Goal: Task Accomplishment & Management: Use online tool/utility

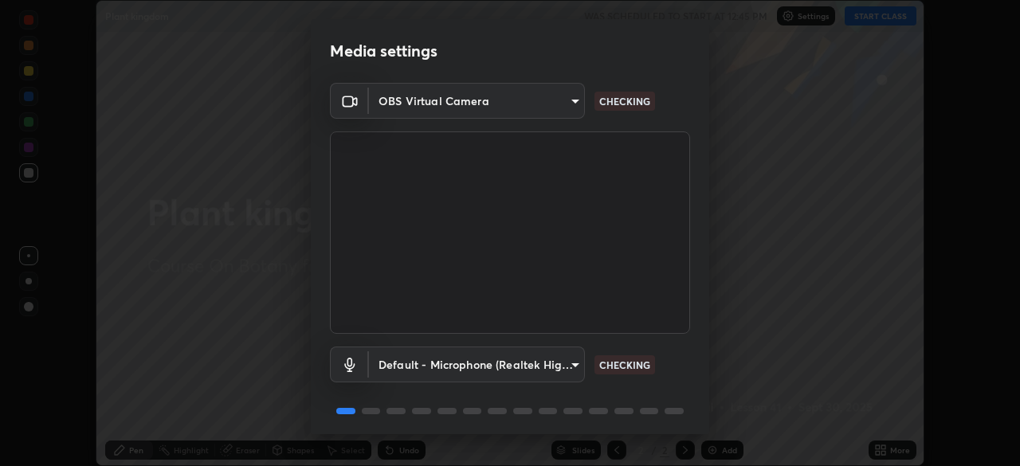
scroll to position [57, 0]
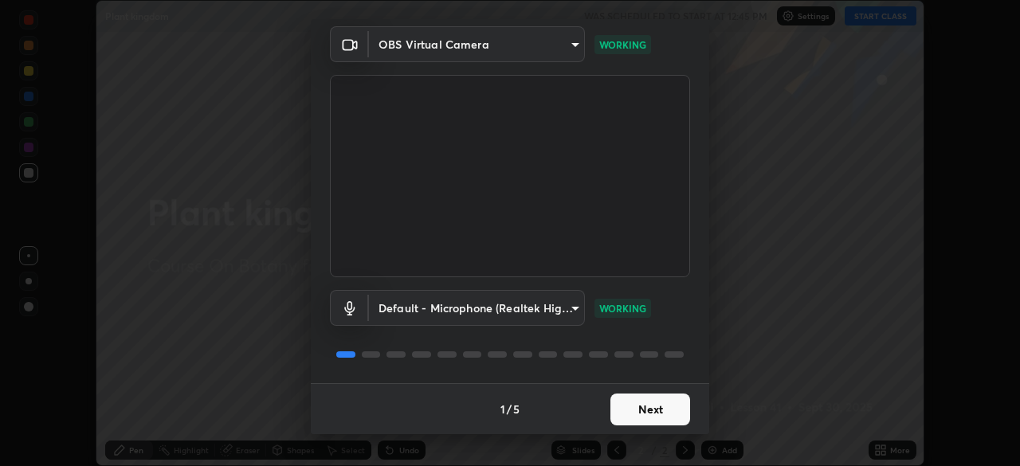
click at [655, 402] on button "Next" at bounding box center [651, 410] width 80 height 32
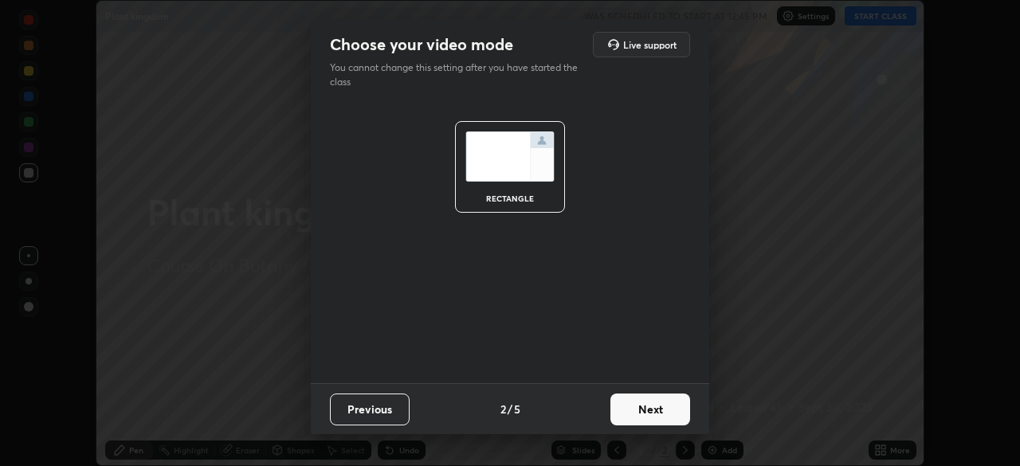
scroll to position [0, 0]
click at [667, 406] on button "Next" at bounding box center [651, 410] width 80 height 32
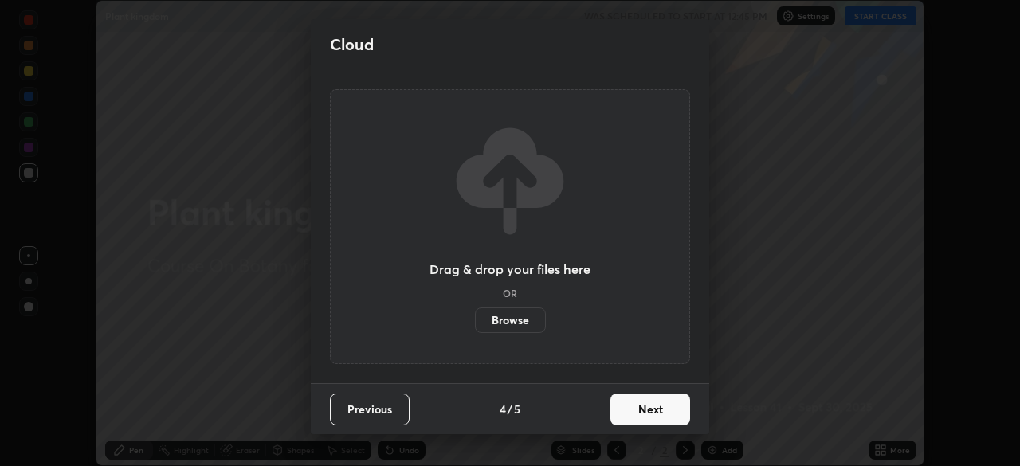
click at [682, 408] on button "Next" at bounding box center [651, 410] width 80 height 32
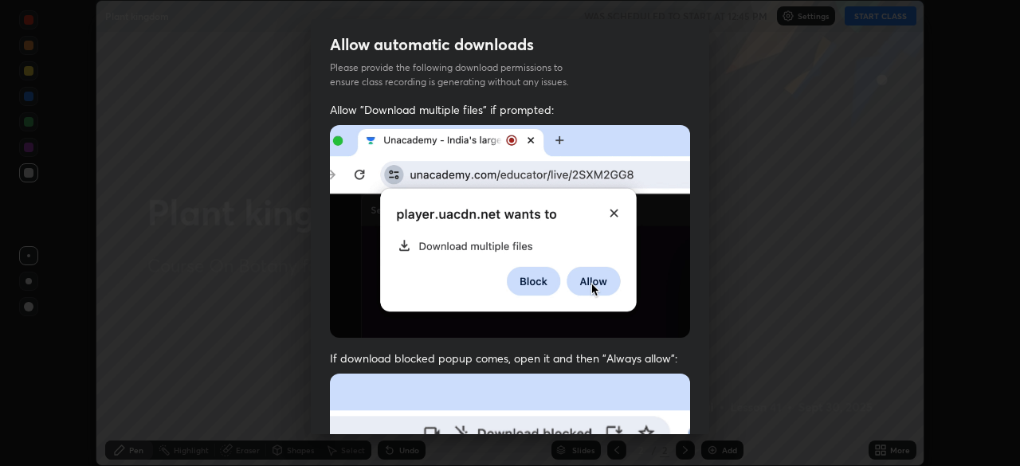
click at [688, 414] on div "Allow "Download multiple files" if prompted: If download blocked popup comes, o…" at bounding box center [510, 437] width 399 height 671
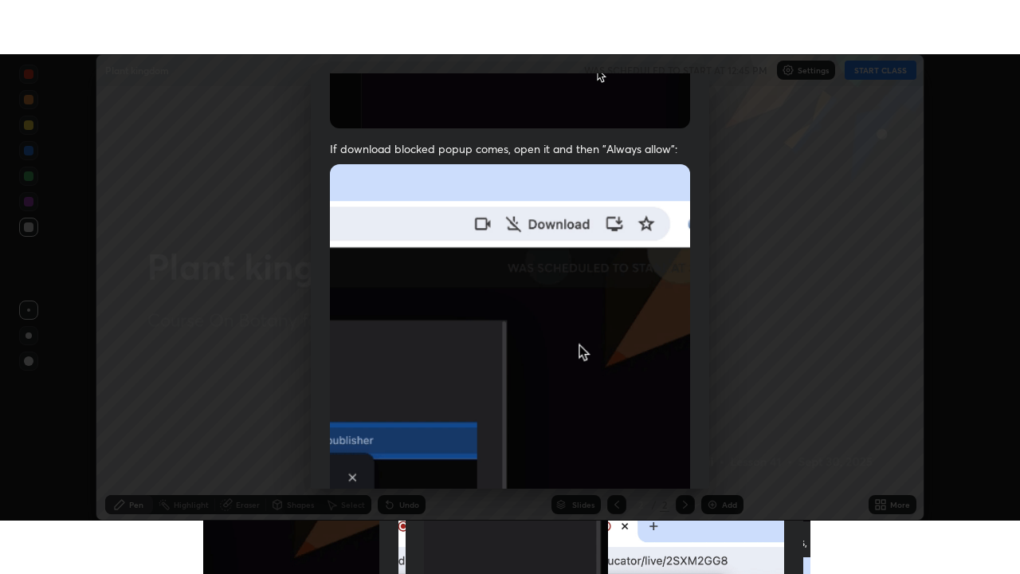
scroll to position [382, 0]
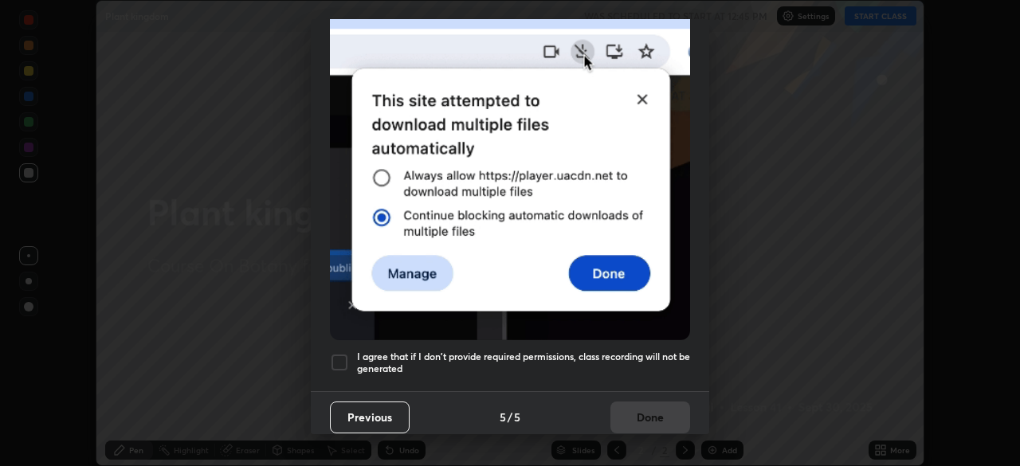
click at [658, 351] on h5 "I agree that if I don't provide required permissions, class recording will not …" at bounding box center [523, 363] width 333 height 25
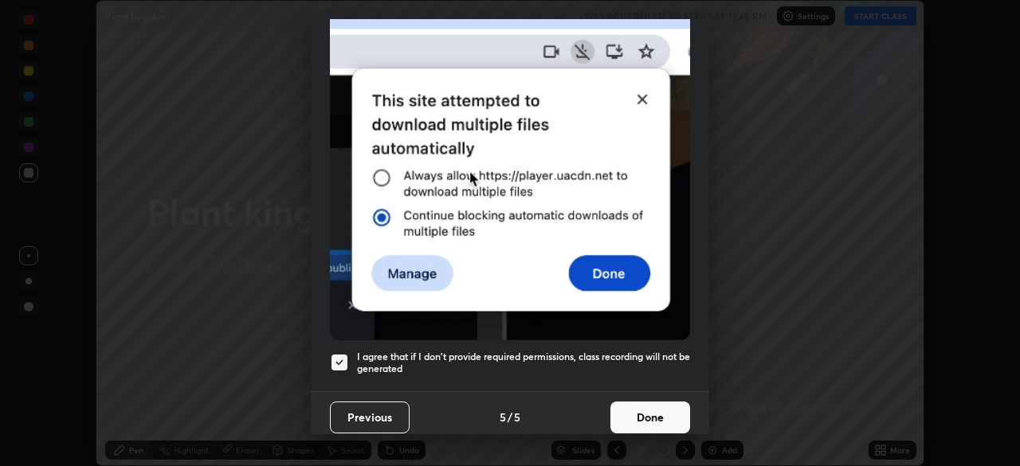
click at [662, 403] on button "Done" at bounding box center [651, 418] width 80 height 32
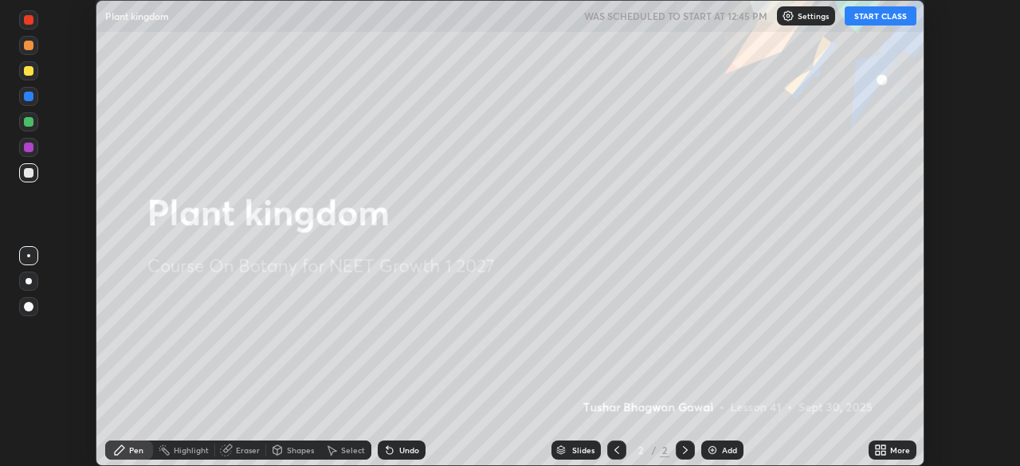
click at [890, 456] on div "More" at bounding box center [893, 450] width 48 height 19
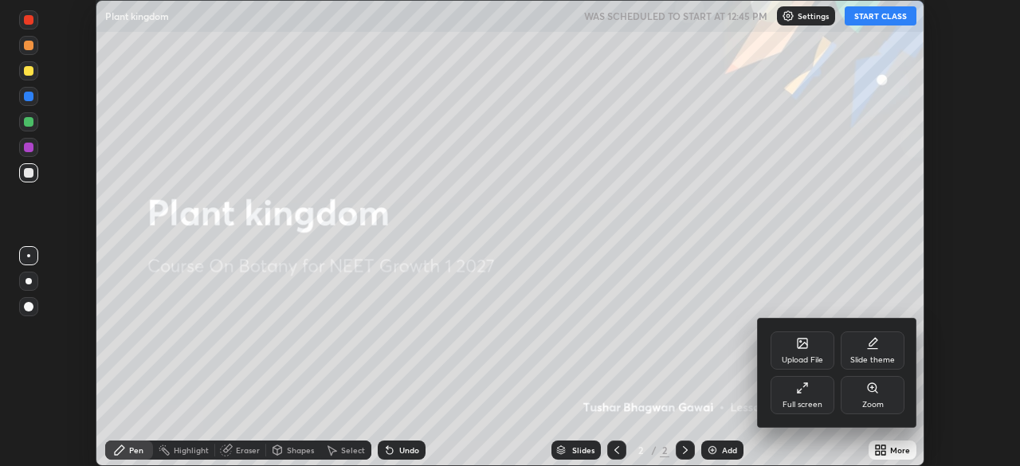
click at [805, 402] on div "Full screen" at bounding box center [803, 405] width 40 height 8
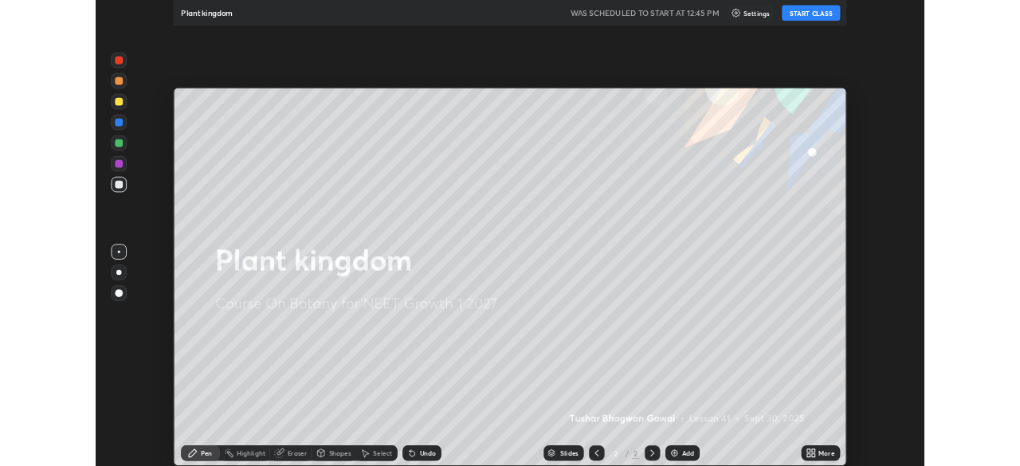
scroll to position [574, 1020]
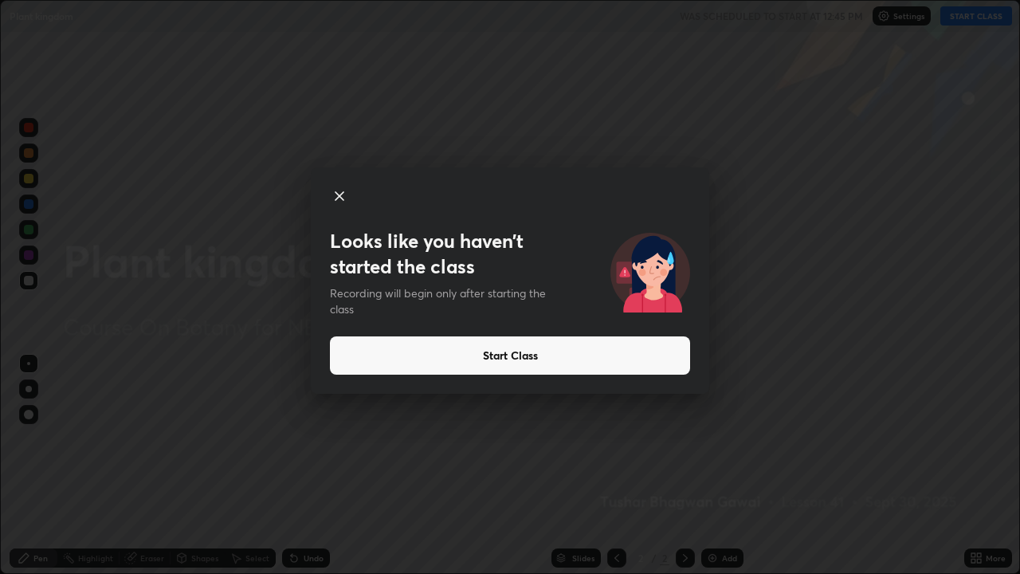
click at [489, 354] on button "Start Class" at bounding box center [510, 355] width 360 height 38
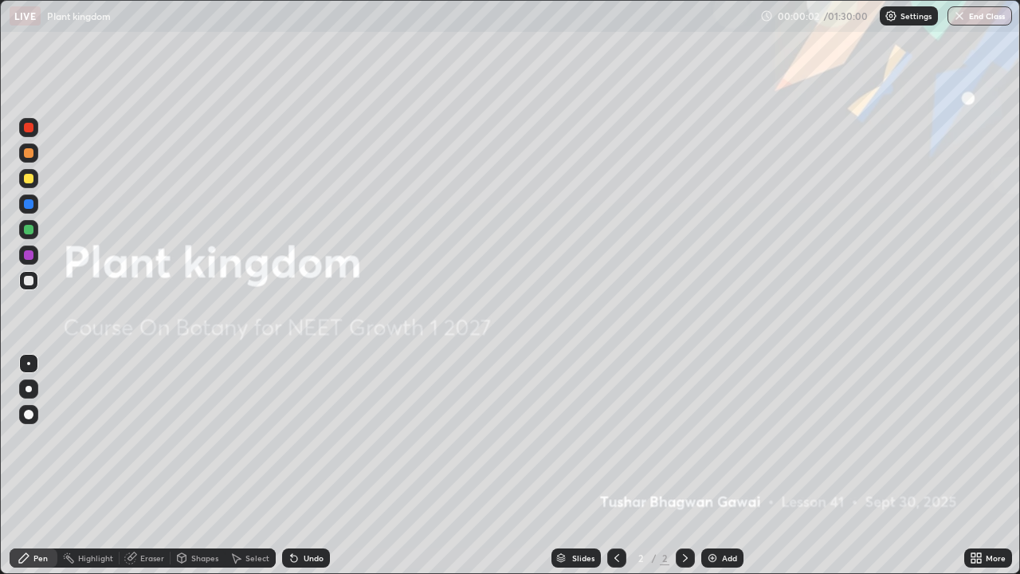
click at [714, 466] on div "Add" at bounding box center [722, 557] width 42 height 19
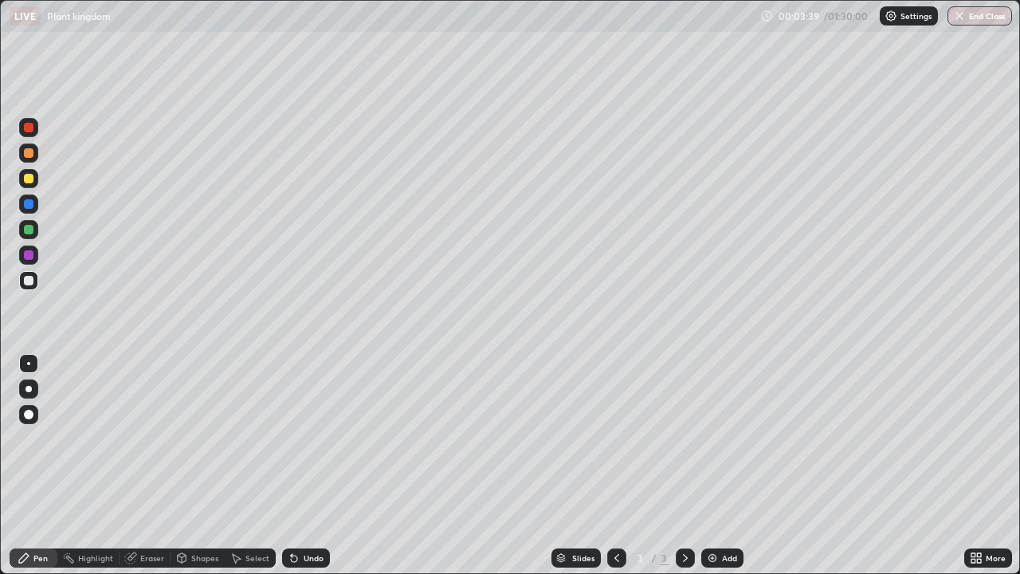
click at [713, 466] on img at bounding box center [712, 558] width 13 height 13
click at [35, 410] on div at bounding box center [28, 414] width 19 height 19
click at [306, 466] on div "Undo" at bounding box center [314, 558] width 20 height 8
click at [29, 281] on div at bounding box center [29, 281] width 10 height 10
click at [29, 363] on div at bounding box center [28, 363] width 3 height 3
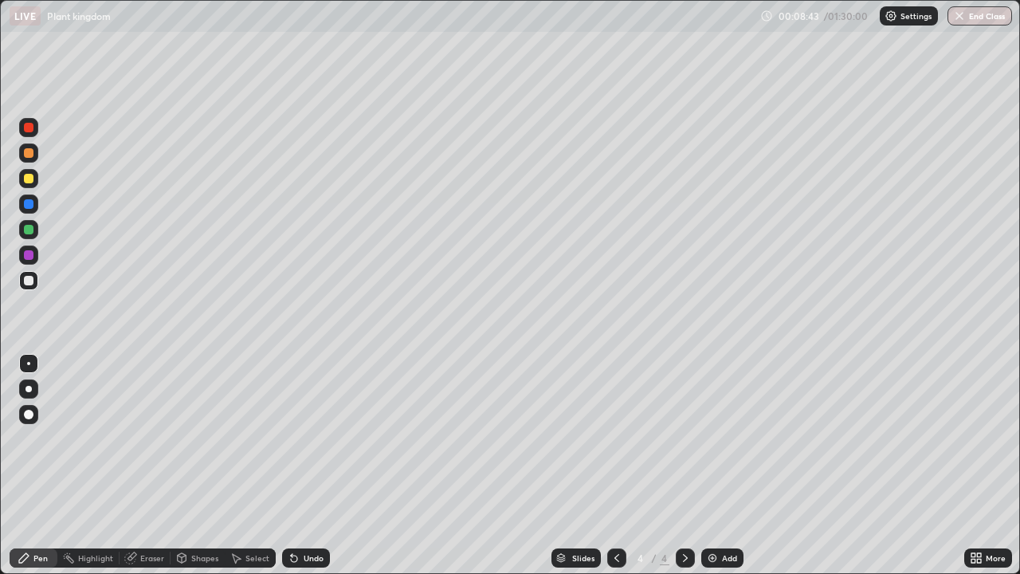
click at [712, 466] on img at bounding box center [712, 558] width 13 height 13
click at [709, 466] on img at bounding box center [712, 558] width 13 height 13
click at [36, 415] on div at bounding box center [28, 414] width 19 height 19
click at [29, 363] on div at bounding box center [28, 363] width 3 height 3
click at [31, 179] on div at bounding box center [29, 179] width 10 height 10
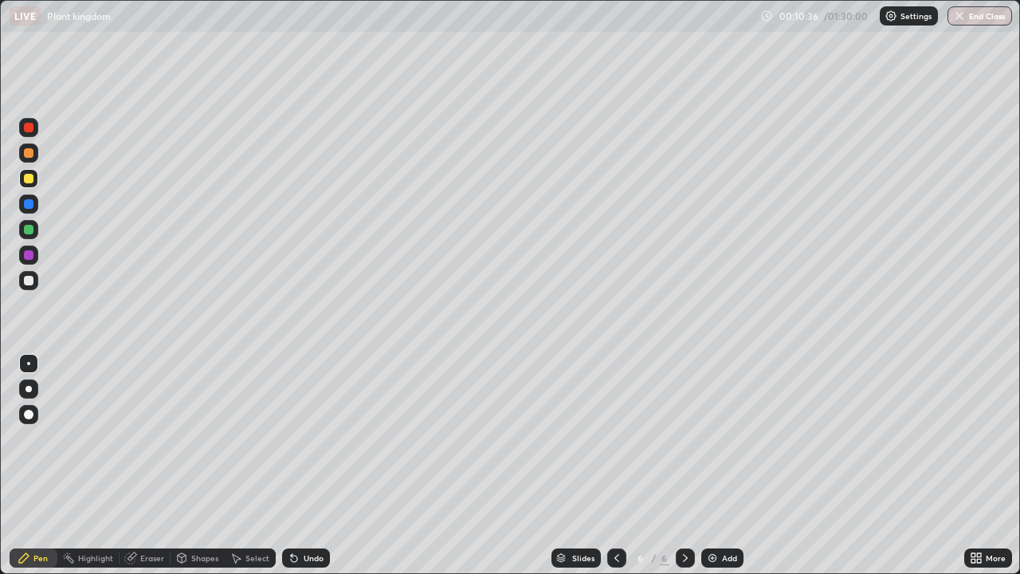
click at [31, 280] on div at bounding box center [29, 281] width 10 height 10
click at [29, 179] on div at bounding box center [29, 179] width 10 height 10
click at [29, 281] on div at bounding box center [29, 281] width 10 height 10
click at [29, 233] on div at bounding box center [29, 230] width 10 height 10
click at [31, 278] on div at bounding box center [29, 281] width 10 height 10
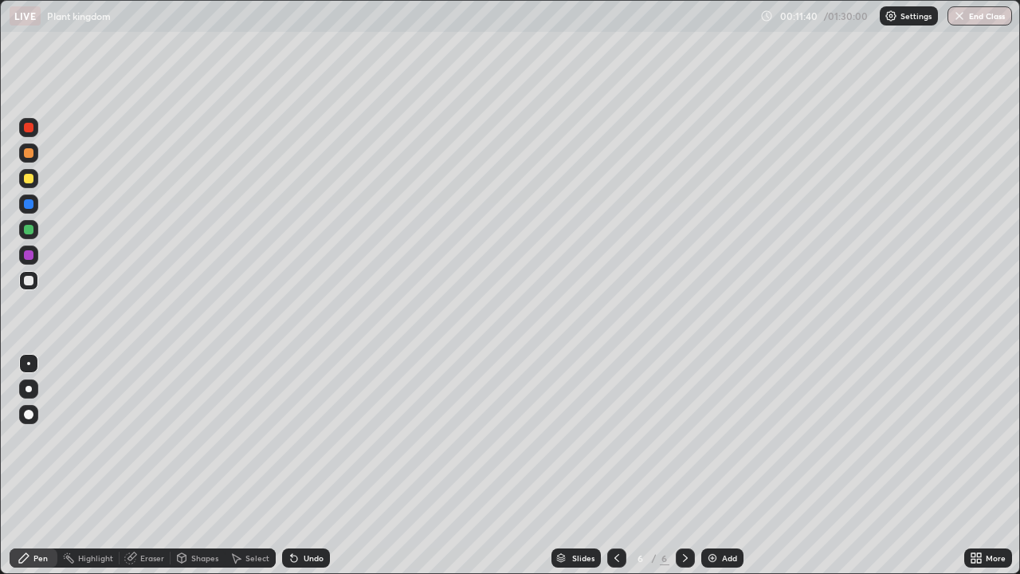
click at [713, 466] on img at bounding box center [712, 558] width 13 height 13
click at [31, 226] on div at bounding box center [29, 230] width 10 height 10
click at [37, 416] on div at bounding box center [28, 414] width 19 height 19
click at [304, 466] on div "Undo" at bounding box center [314, 558] width 20 height 8
click at [32, 283] on div at bounding box center [29, 281] width 10 height 10
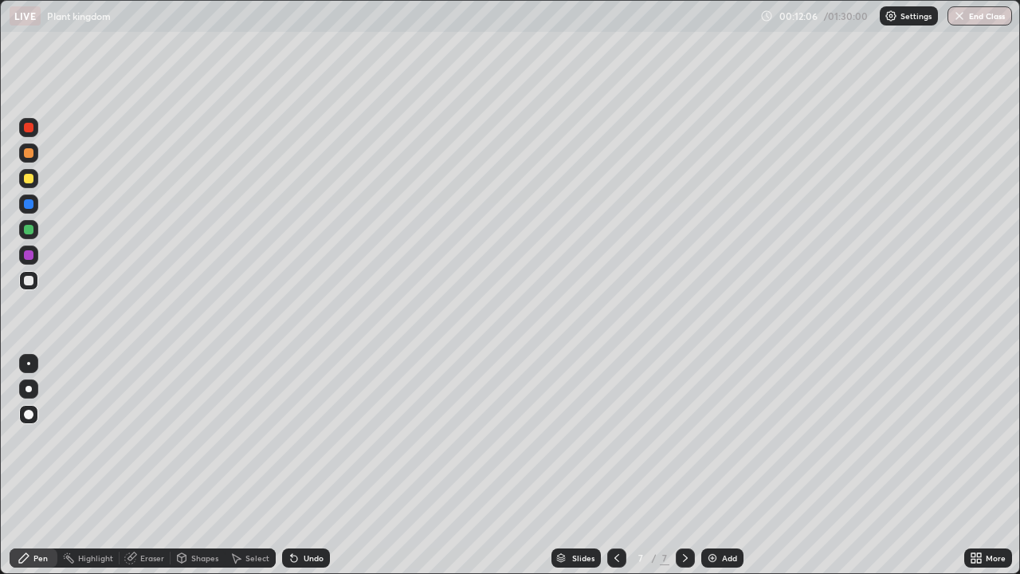
click at [30, 181] on div at bounding box center [29, 179] width 10 height 10
click at [300, 466] on div "Undo" at bounding box center [306, 557] width 48 height 19
click at [33, 276] on div at bounding box center [28, 280] width 19 height 19
click at [29, 363] on div at bounding box center [28, 363] width 3 height 3
click at [972, 466] on icon at bounding box center [974, 555] width 4 height 4
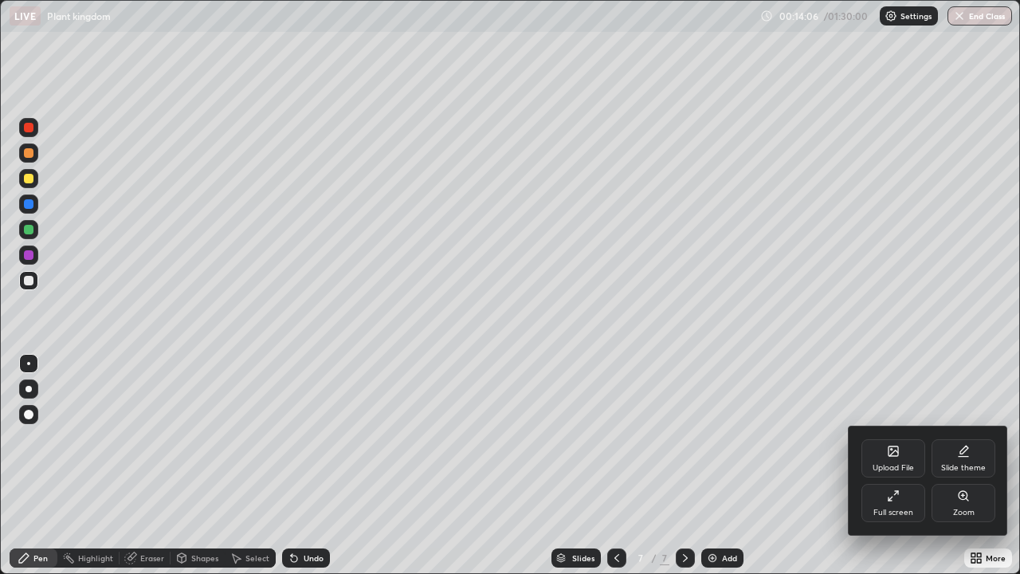
click at [883, 466] on div "Full screen" at bounding box center [894, 503] width 64 height 38
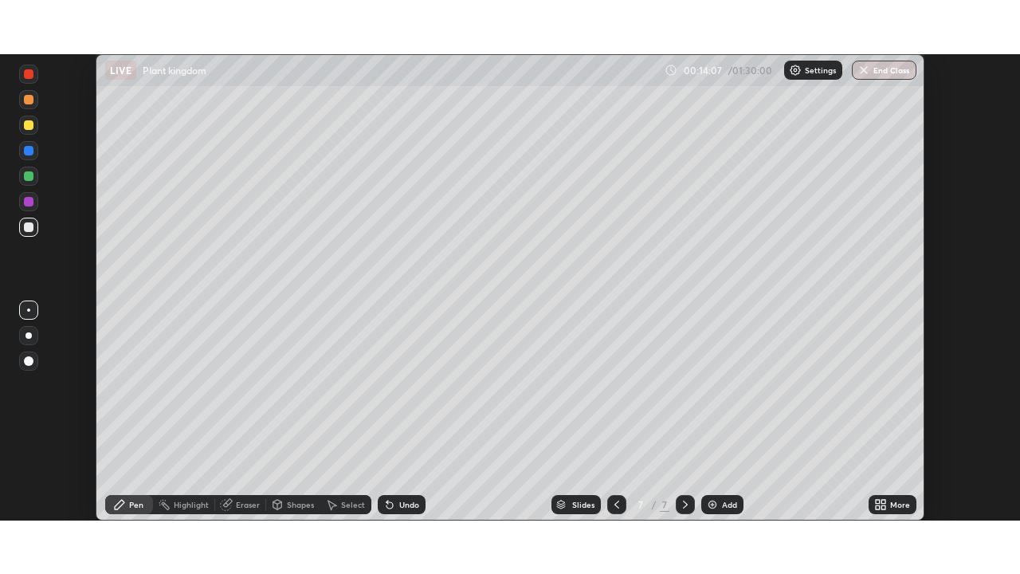
scroll to position [79245, 78691]
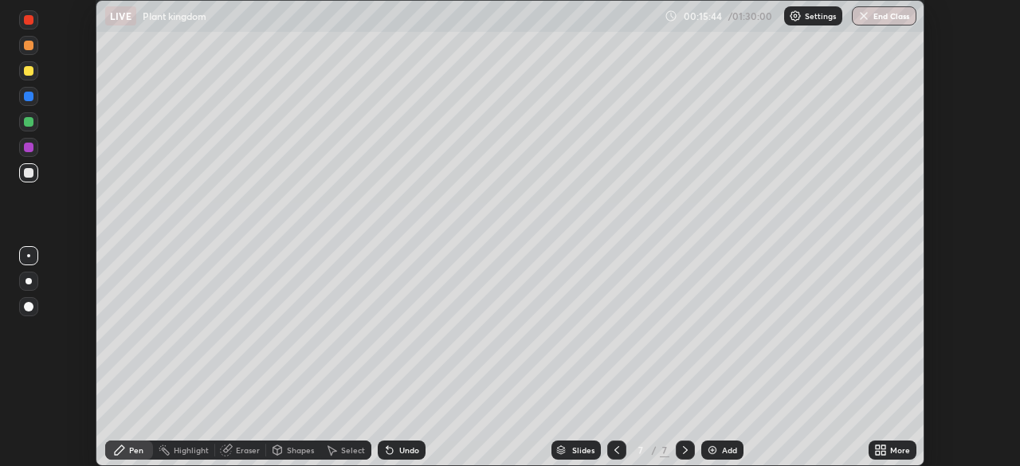
click at [878, 453] on icon at bounding box center [878, 453] width 4 height 4
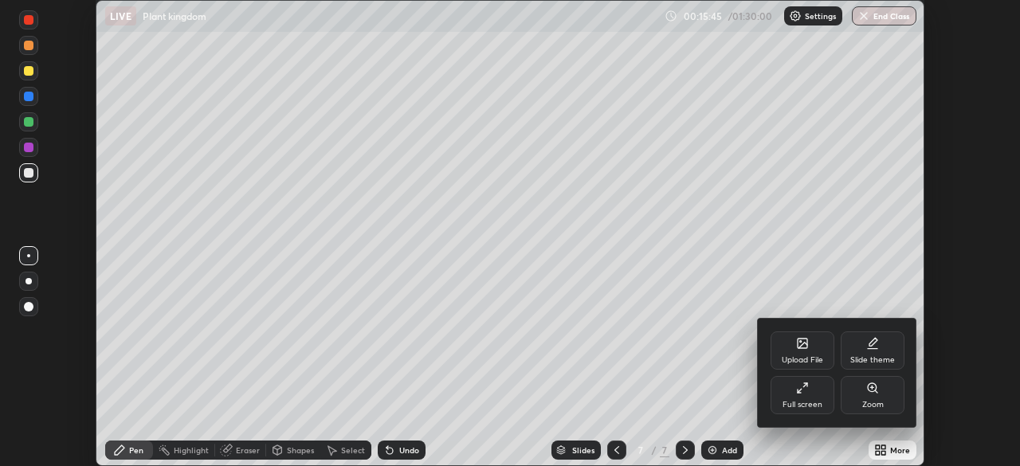
click at [803, 404] on div "Full screen" at bounding box center [803, 405] width 40 height 8
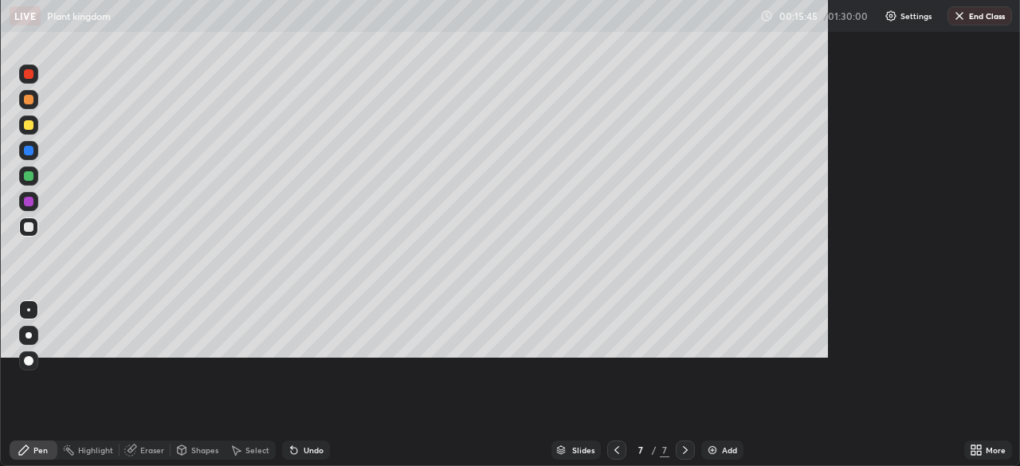
scroll to position [574, 1020]
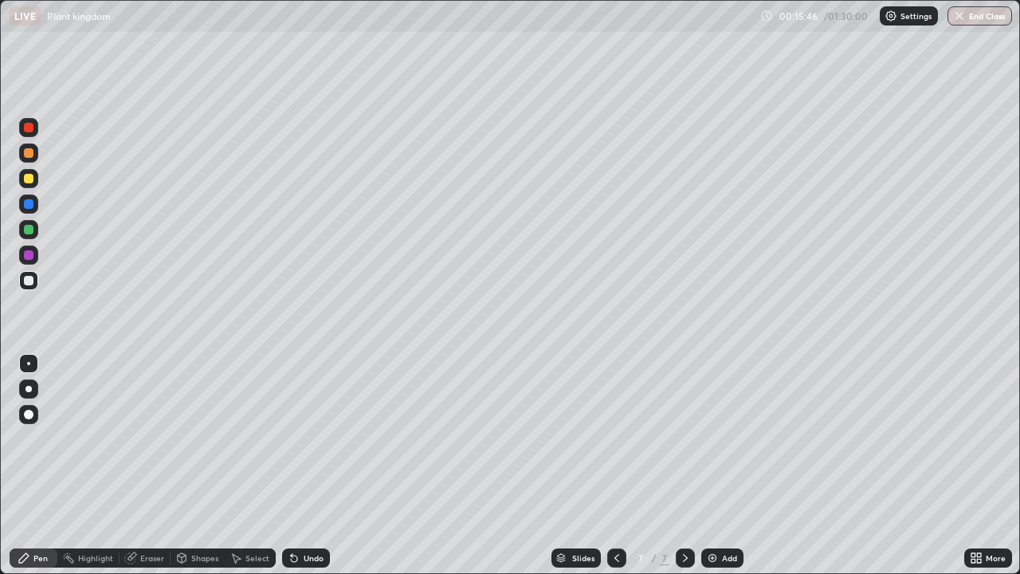
click at [615, 466] on icon at bounding box center [617, 558] width 13 height 13
click at [615, 466] on icon at bounding box center [617, 558] width 5 height 8
click at [614, 466] on icon at bounding box center [617, 558] width 13 height 13
click at [684, 466] on icon at bounding box center [685, 558] width 13 height 13
click at [688, 466] on div at bounding box center [685, 557] width 19 height 19
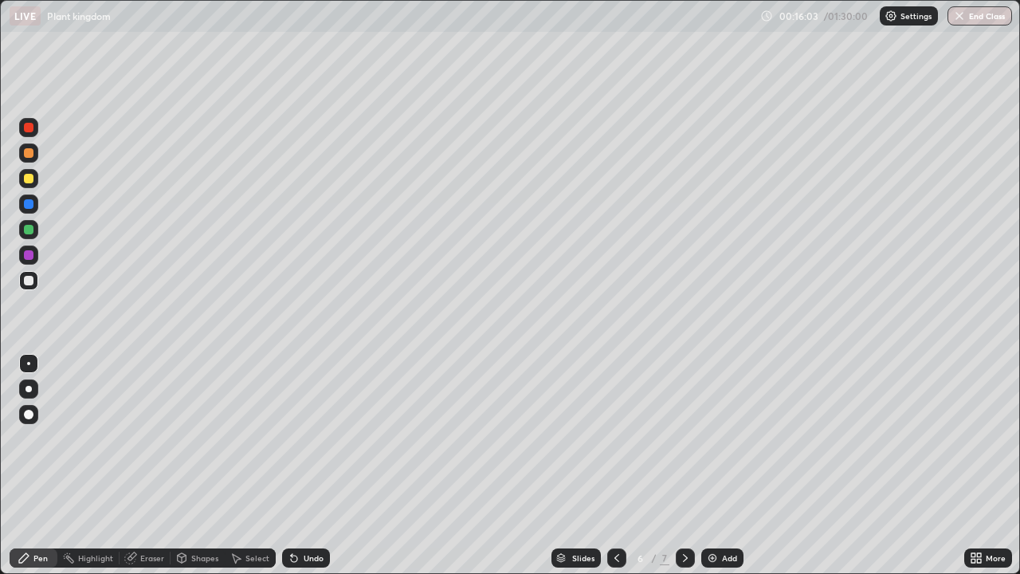
click at [686, 466] on icon at bounding box center [685, 558] width 13 height 13
click at [615, 466] on icon at bounding box center [617, 558] width 5 height 8
click at [684, 466] on icon at bounding box center [685, 558] width 13 height 13
click at [683, 466] on icon at bounding box center [685, 558] width 5 height 8
click at [682, 466] on icon at bounding box center [685, 558] width 13 height 13
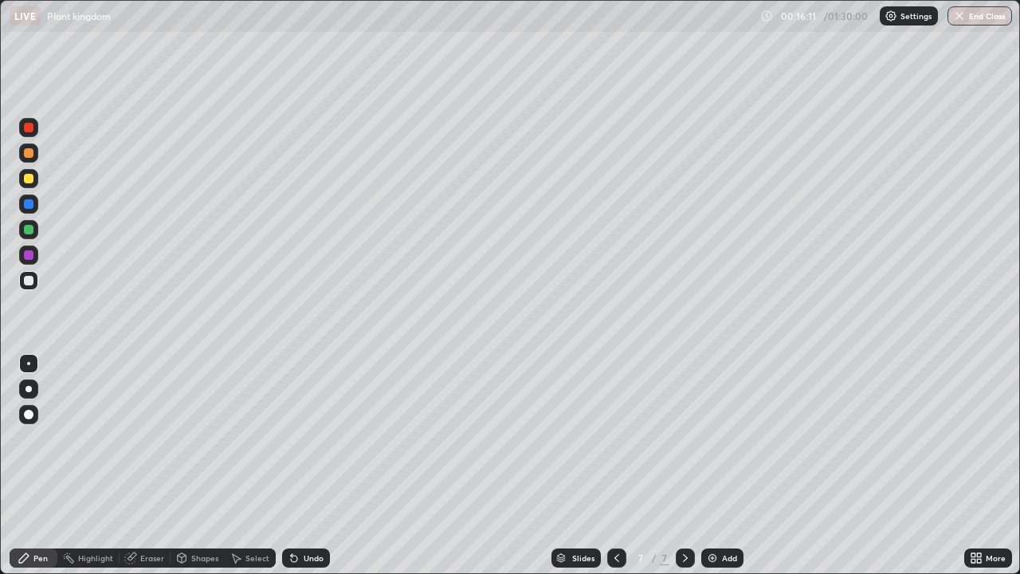
click at [622, 466] on div at bounding box center [616, 557] width 19 height 19
click at [615, 466] on icon at bounding box center [617, 558] width 13 height 13
click at [608, 466] on div at bounding box center [616, 557] width 19 height 19
click at [615, 466] on icon at bounding box center [617, 558] width 5 height 8
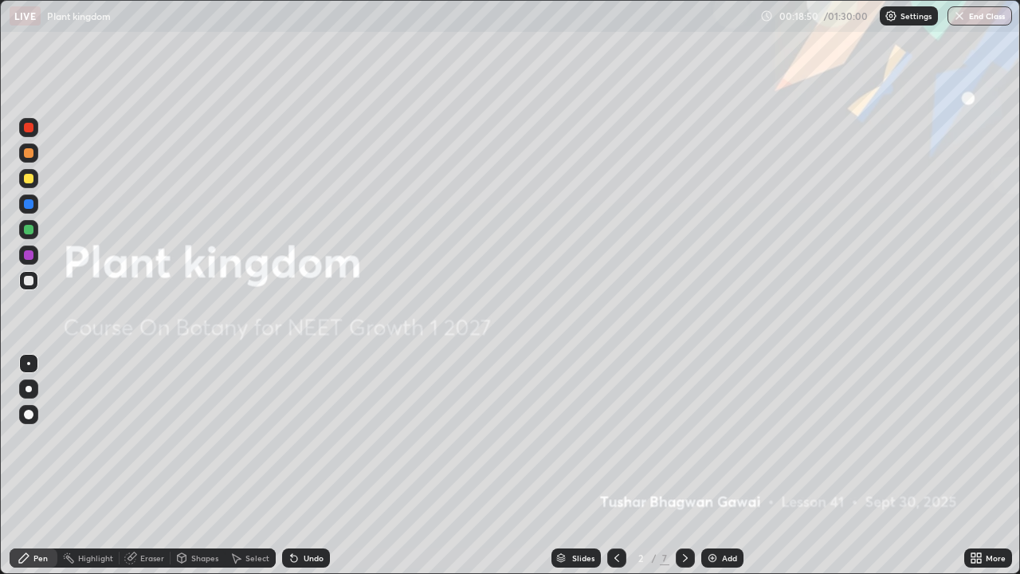
click at [618, 466] on icon at bounding box center [617, 558] width 13 height 13
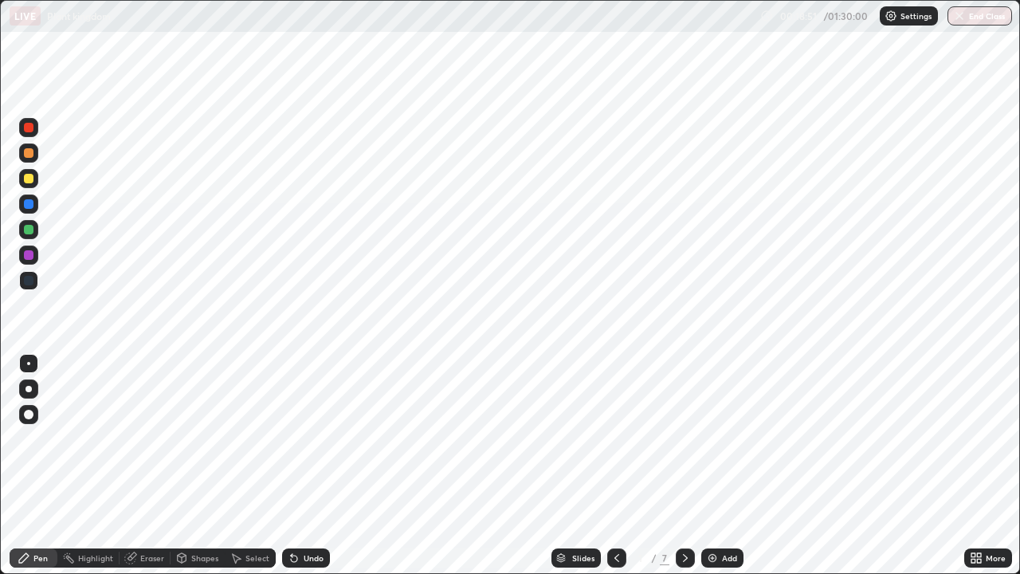
click at [684, 466] on icon at bounding box center [685, 558] width 13 height 13
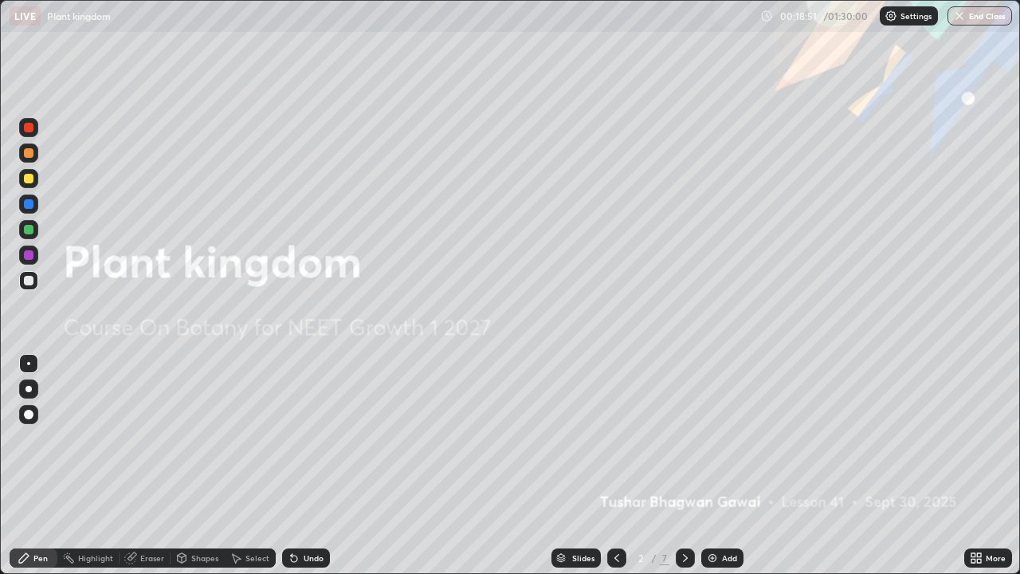
click at [687, 466] on icon at bounding box center [685, 558] width 13 height 13
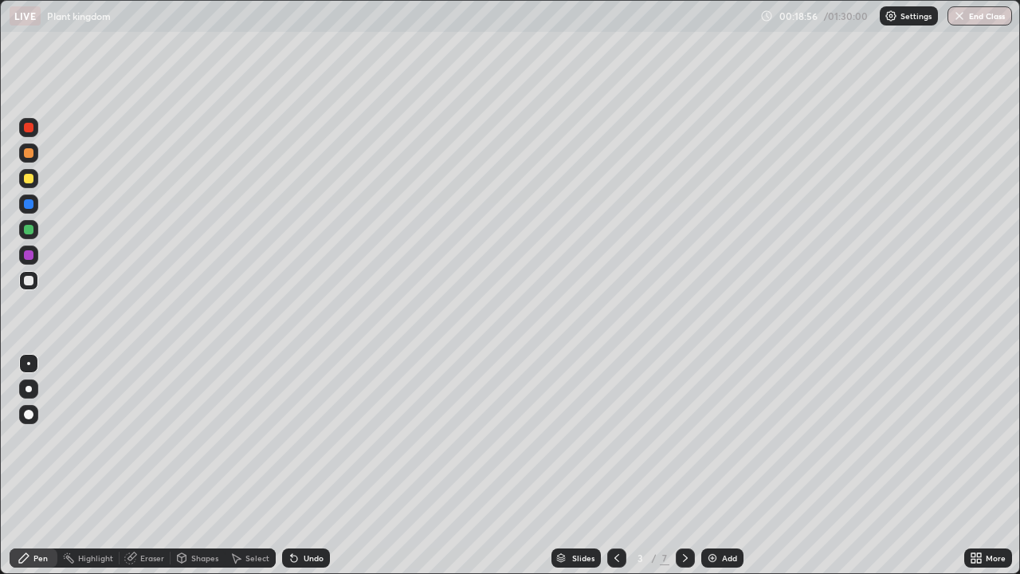
click at [677, 466] on div at bounding box center [685, 557] width 19 height 19
click at [676, 466] on div at bounding box center [685, 558] width 19 height 32
click at [683, 466] on icon at bounding box center [685, 558] width 5 height 8
click at [682, 466] on icon at bounding box center [685, 558] width 13 height 13
click at [703, 466] on div "Add" at bounding box center [722, 557] width 42 height 19
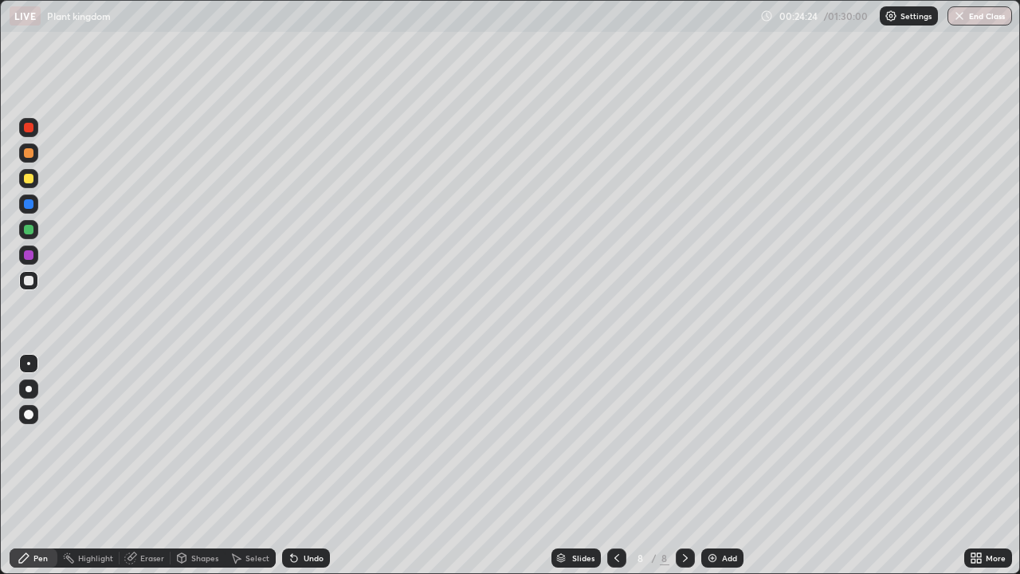
click at [28, 179] on div at bounding box center [29, 179] width 10 height 10
click at [30, 277] on div at bounding box center [29, 281] width 10 height 10
click at [29, 363] on div at bounding box center [28, 363] width 3 height 3
click at [35, 180] on div at bounding box center [28, 178] width 19 height 19
click at [34, 179] on div at bounding box center [28, 178] width 19 height 19
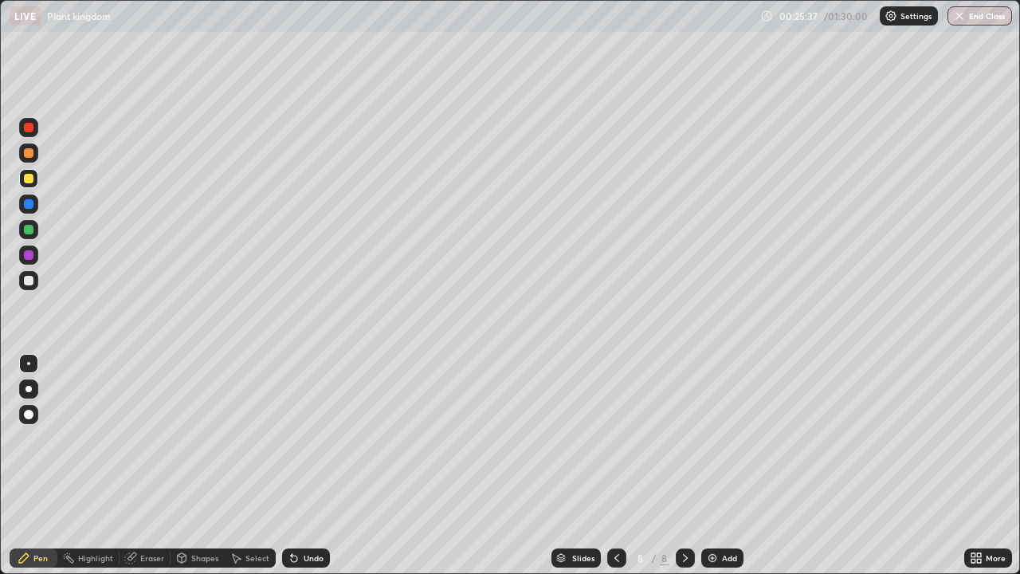
click at [37, 208] on div at bounding box center [28, 203] width 19 height 19
click at [32, 227] on div at bounding box center [29, 230] width 10 height 10
click at [35, 282] on div at bounding box center [28, 280] width 19 height 19
click at [615, 466] on icon at bounding box center [617, 558] width 13 height 13
click at [612, 466] on icon at bounding box center [617, 558] width 13 height 13
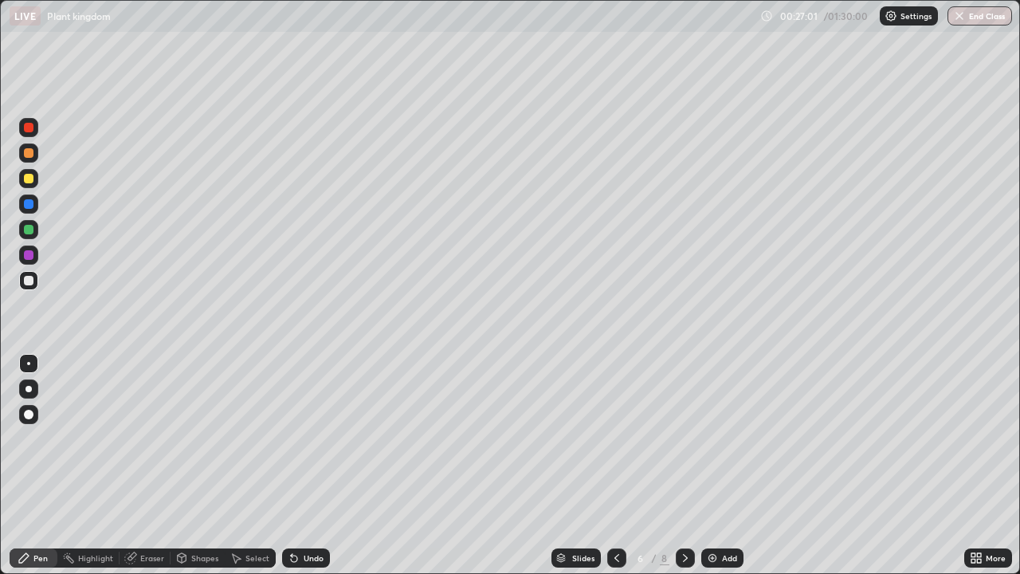
click at [676, 466] on div at bounding box center [685, 557] width 19 height 19
click at [607, 466] on div at bounding box center [616, 557] width 19 height 19
click at [613, 466] on icon at bounding box center [617, 558] width 13 height 13
click at [615, 466] on icon at bounding box center [617, 558] width 13 height 13
click at [615, 466] on icon at bounding box center [617, 558] width 5 height 8
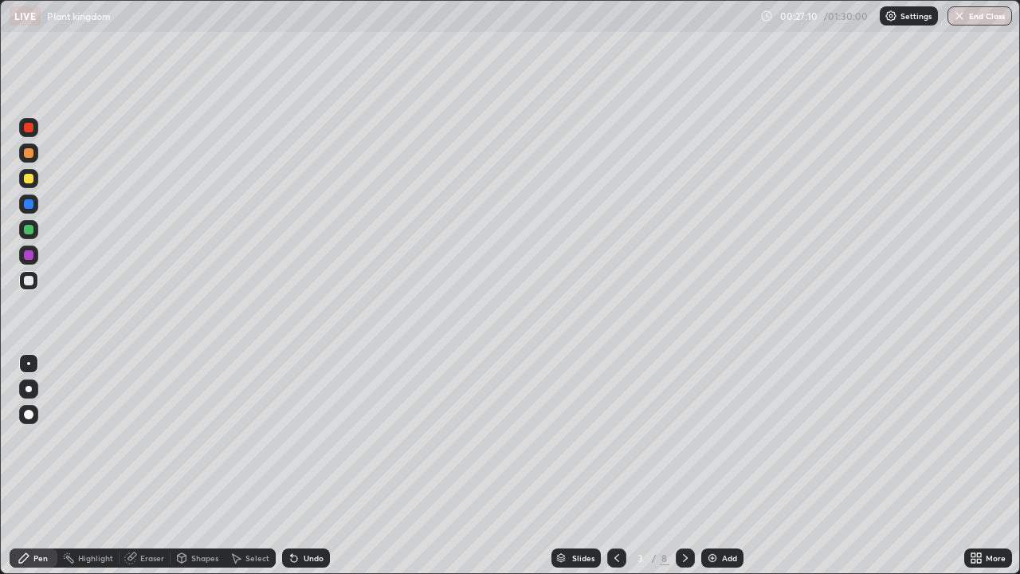
click at [684, 466] on icon at bounding box center [685, 558] width 13 height 13
click at [690, 466] on div at bounding box center [685, 557] width 19 height 19
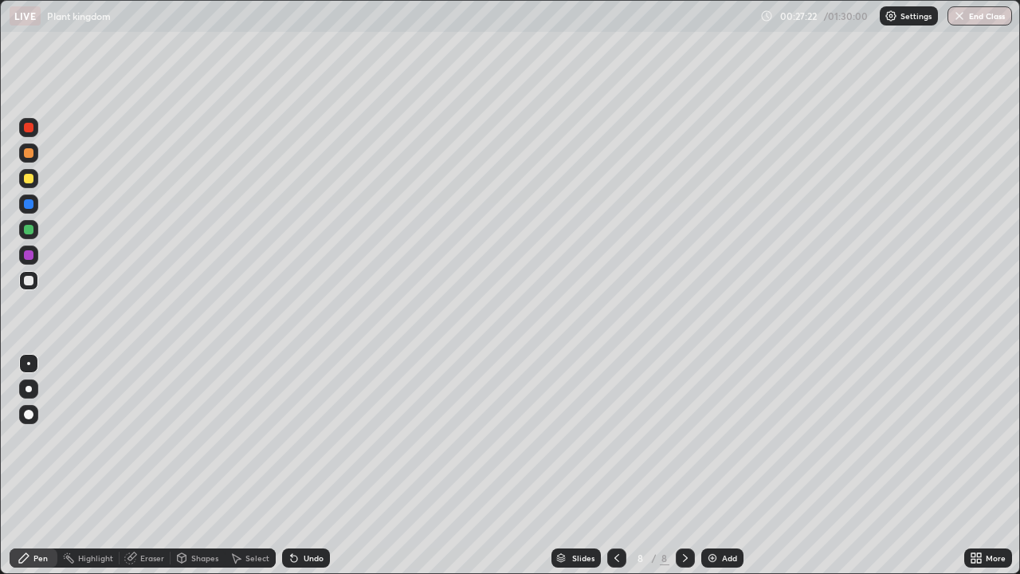
click at [710, 466] on img at bounding box center [712, 558] width 13 height 13
click at [33, 222] on div at bounding box center [28, 229] width 19 height 19
click at [29, 182] on div at bounding box center [29, 179] width 10 height 10
click at [32, 282] on div at bounding box center [29, 281] width 10 height 10
click at [30, 179] on div at bounding box center [29, 179] width 10 height 10
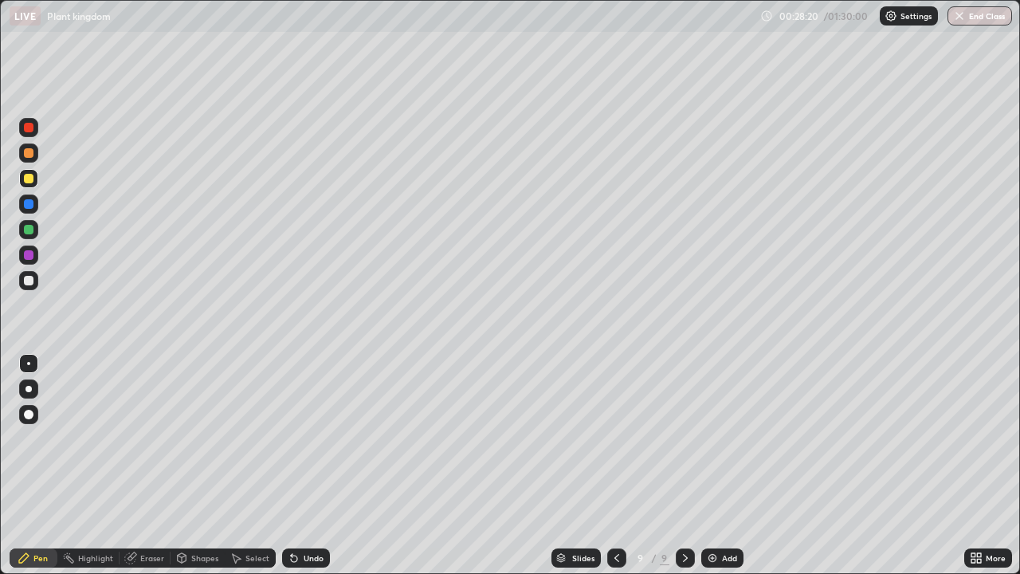
click at [711, 466] on img at bounding box center [712, 558] width 13 height 13
click at [37, 277] on div at bounding box center [28, 280] width 19 height 19
click at [34, 253] on div at bounding box center [28, 255] width 19 height 19
click at [32, 283] on div at bounding box center [29, 281] width 10 height 10
click at [304, 466] on div "Undo" at bounding box center [314, 558] width 20 height 8
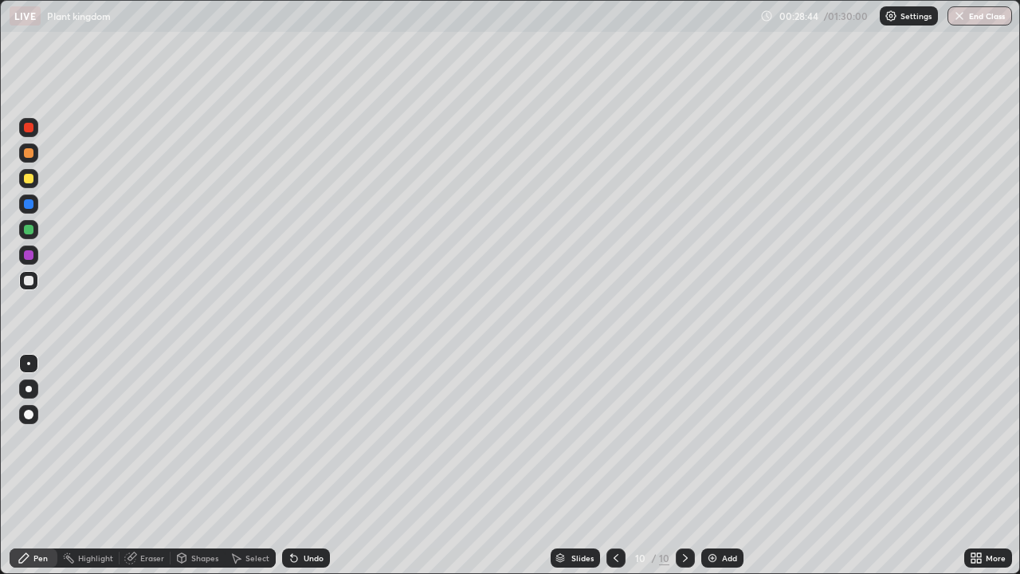
click at [310, 466] on div "Undo" at bounding box center [314, 558] width 20 height 8
click at [33, 253] on div at bounding box center [29, 255] width 10 height 10
click at [34, 282] on div at bounding box center [28, 280] width 19 height 19
click at [33, 225] on div at bounding box center [28, 229] width 19 height 19
click at [607, 466] on div at bounding box center [616, 557] width 19 height 19
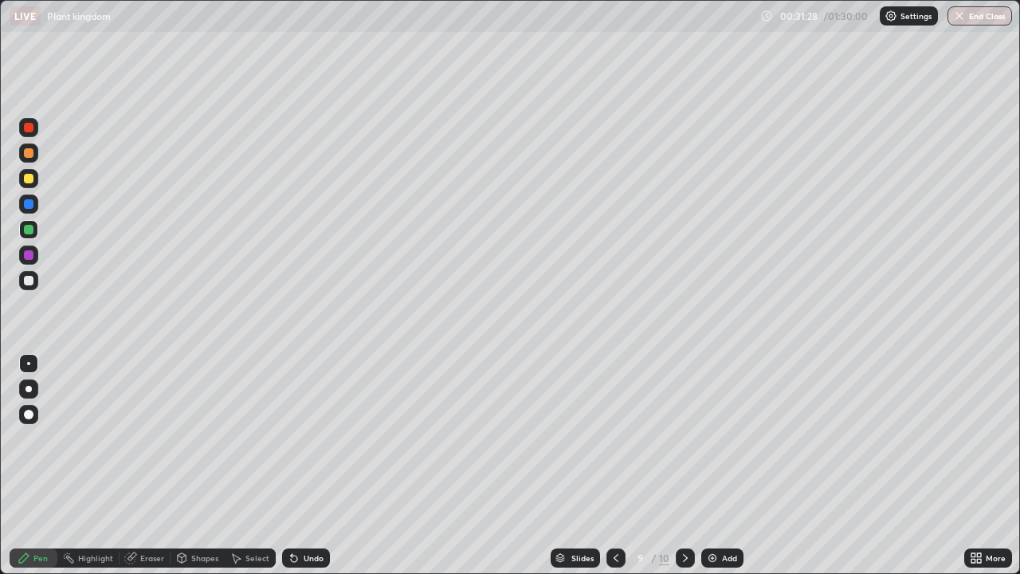
click at [615, 466] on icon at bounding box center [616, 558] width 13 height 13
click at [682, 466] on div at bounding box center [685, 557] width 19 height 19
click at [684, 466] on icon at bounding box center [685, 558] width 13 height 13
click at [304, 466] on div "Undo" at bounding box center [314, 558] width 20 height 8
click at [27, 176] on div at bounding box center [29, 179] width 10 height 10
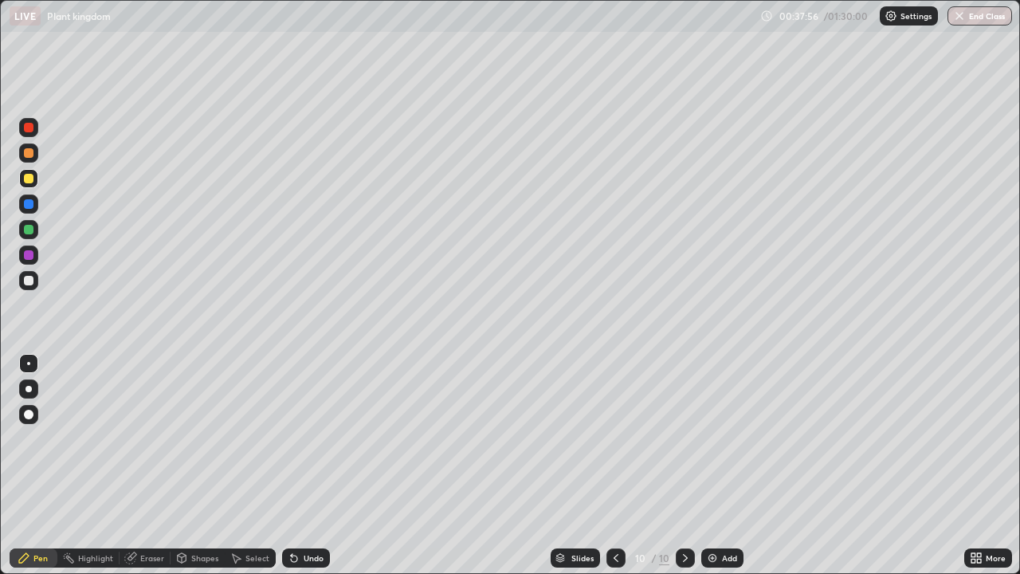
click at [31, 238] on div at bounding box center [28, 229] width 19 height 19
click at [31, 257] on div at bounding box center [29, 255] width 10 height 10
click at [30, 134] on div at bounding box center [28, 127] width 19 height 19
click at [31, 254] on div at bounding box center [29, 255] width 10 height 10
click at [615, 466] on icon at bounding box center [616, 558] width 13 height 13
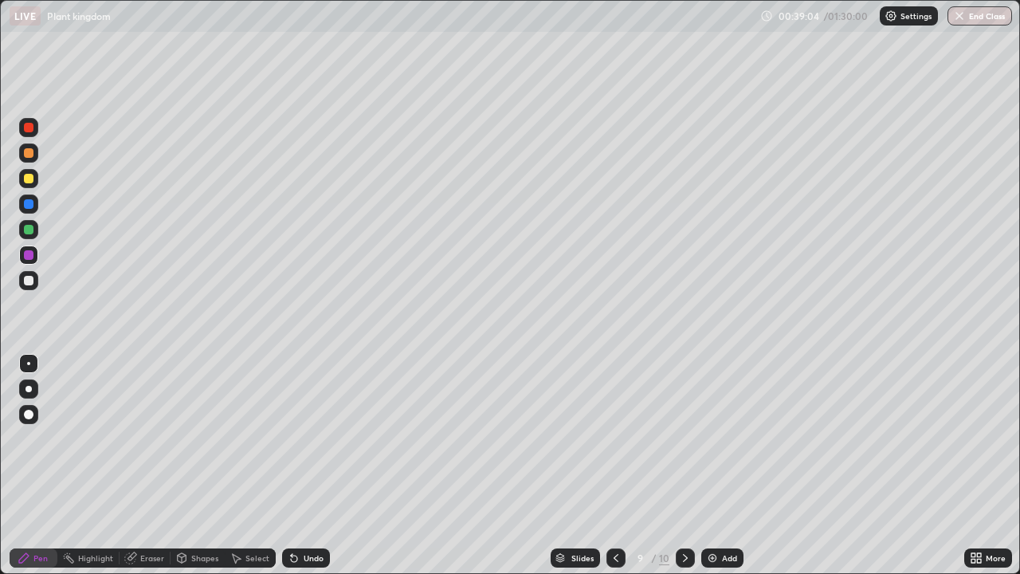
click at [615, 466] on icon at bounding box center [616, 558] width 13 height 13
click at [684, 466] on icon at bounding box center [685, 558] width 5 height 8
click at [686, 466] on icon at bounding box center [685, 558] width 13 height 13
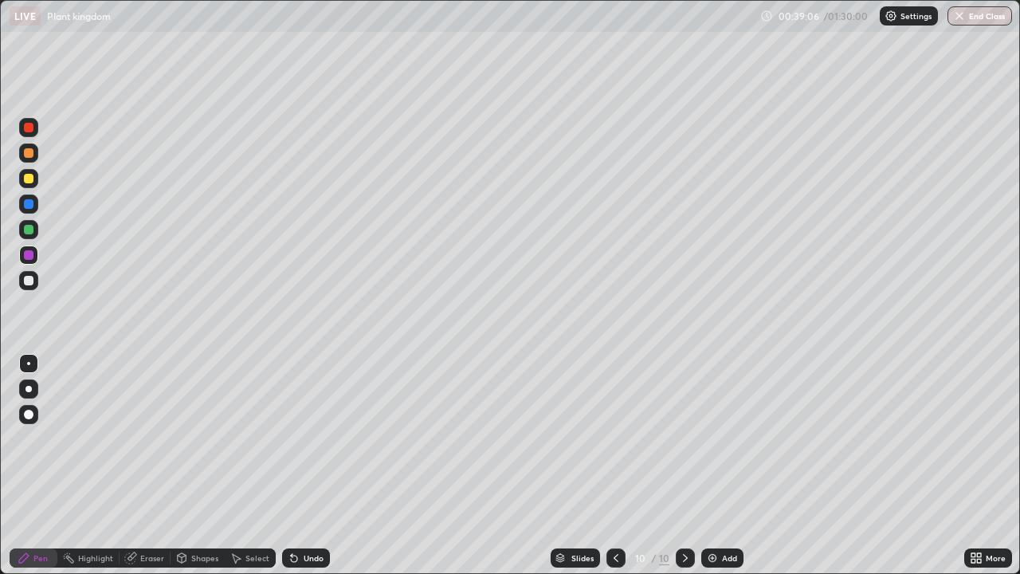
click at [686, 466] on icon at bounding box center [685, 558] width 13 height 13
click at [691, 466] on div at bounding box center [685, 557] width 19 height 19
click at [713, 466] on img at bounding box center [712, 558] width 13 height 13
click at [37, 285] on div at bounding box center [28, 280] width 19 height 19
click at [35, 179] on div at bounding box center [28, 178] width 19 height 19
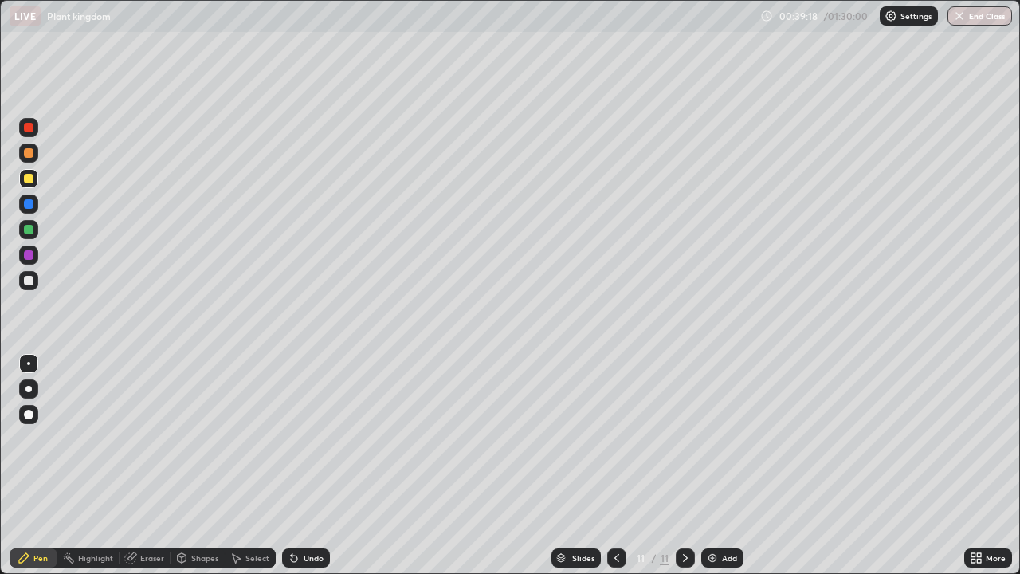
click at [32, 206] on div at bounding box center [29, 204] width 10 height 10
click at [29, 281] on div at bounding box center [29, 281] width 10 height 10
click at [33, 182] on div at bounding box center [28, 178] width 19 height 19
click at [31, 231] on div at bounding box center [29, 230] width 10 height 10
click at [715, 466] on img at bounding box center [712, 558] width 13 height 13
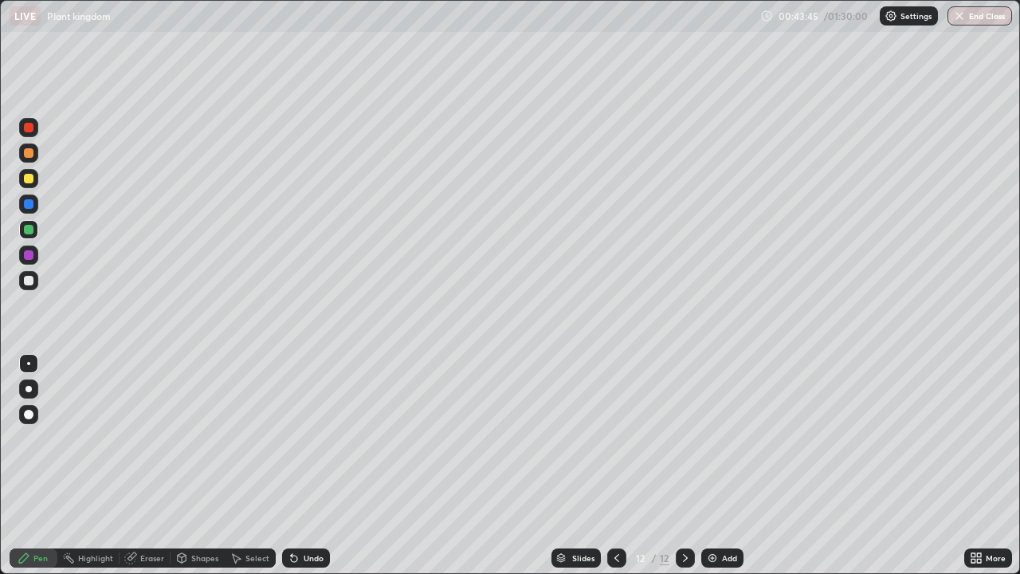
click at [35, 279] on div at bounding box center [28, 280] width 19 height 19
click at [709, 466] on img at bounding box center [712, 558] width 13 height 13
click at [29, 230] on div at bounding box center [29, 230] width 10 height 10
click at [26, 282] on div at bounding box center [29, 281] width 10 height 10
click at [29, 228] on div at bounding box center [29, 230] width 10 height 10
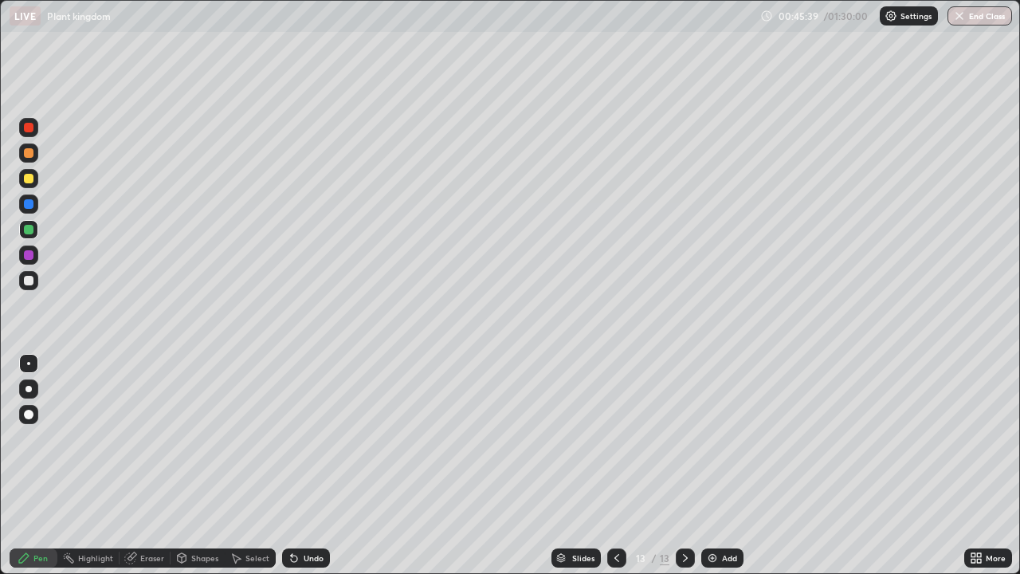
click at [30, 178] on div at bounding box center [29, 179] width 10 height 10
click at [33, 179] on div at bounding box center [29, 179] width 10 height 10
click at [27, 202] on div at bounding box center [29, 204] width 10 height 10
click at [29, 153] on div at bounding box center [29, 153] width 10 height 10
click at [28, 231] on div at bounding box center [29, 230] width 10 height 10
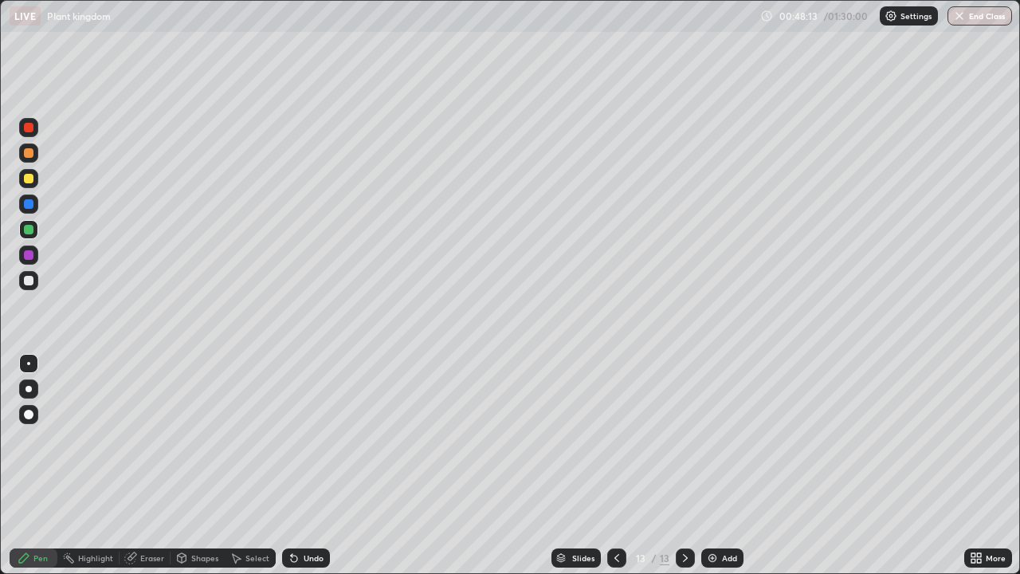
click at [972, 466] on icon at bounding box center [974, 555] width 4 height 4
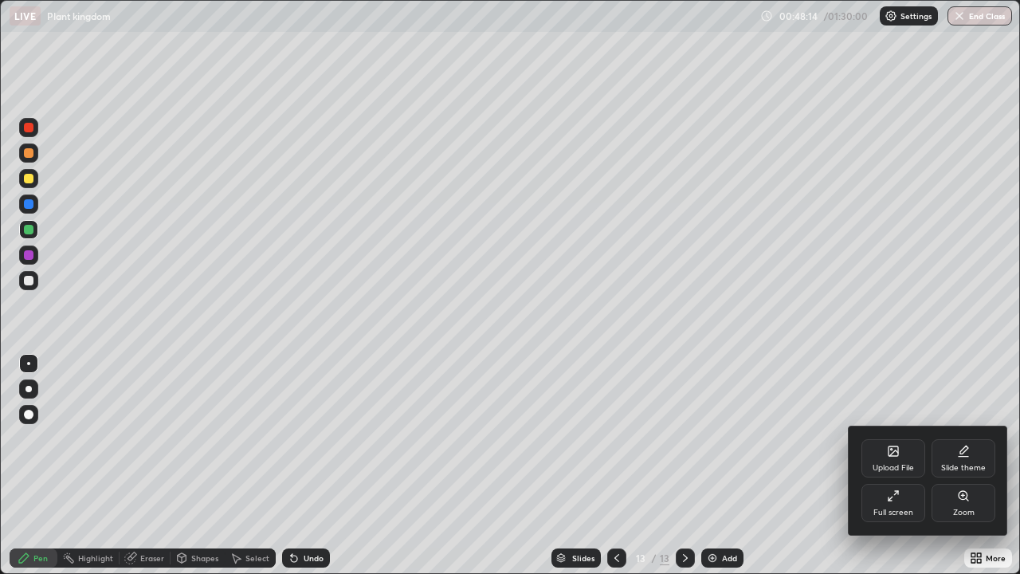
click at [896, 466] on div "Full screen" at bounding box center [894, 513] width 40 height 8
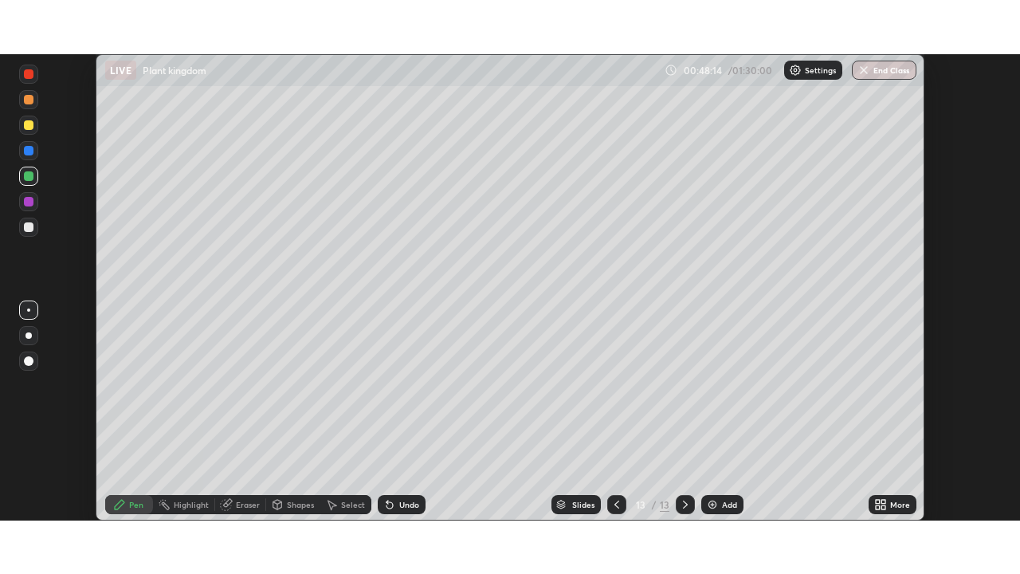
scroll to position [79245, 78691]
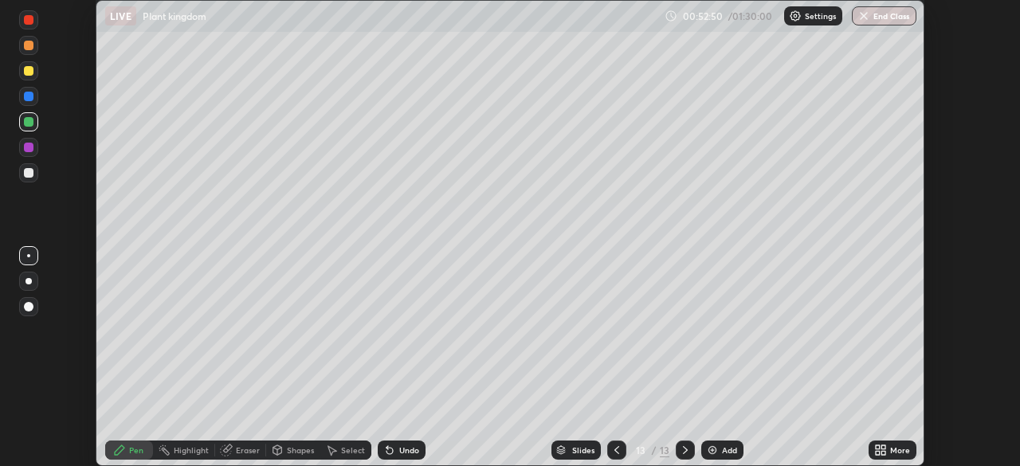
click at [878, 453] on icon at bounding box center [878, 453] width 4 height 4
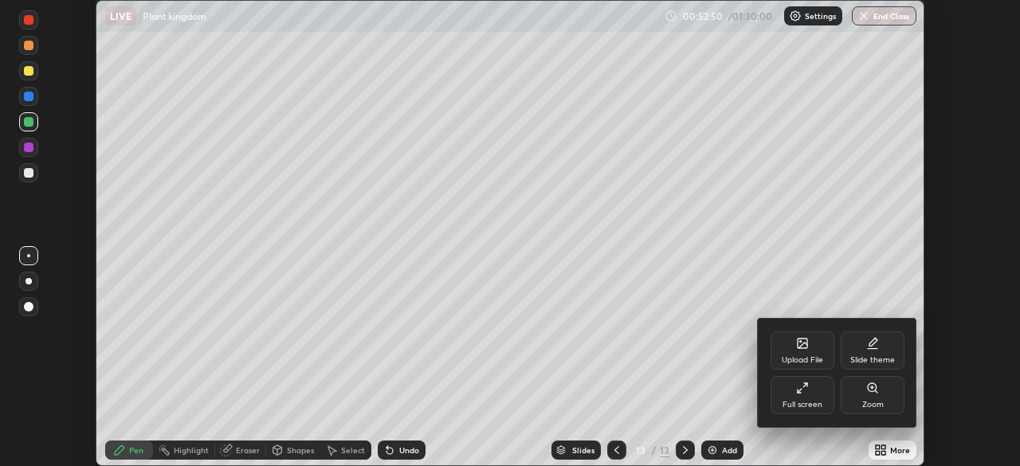
click at [807, 405] on div "Full screen" at bounding box center [803, 405] width 40 height 8
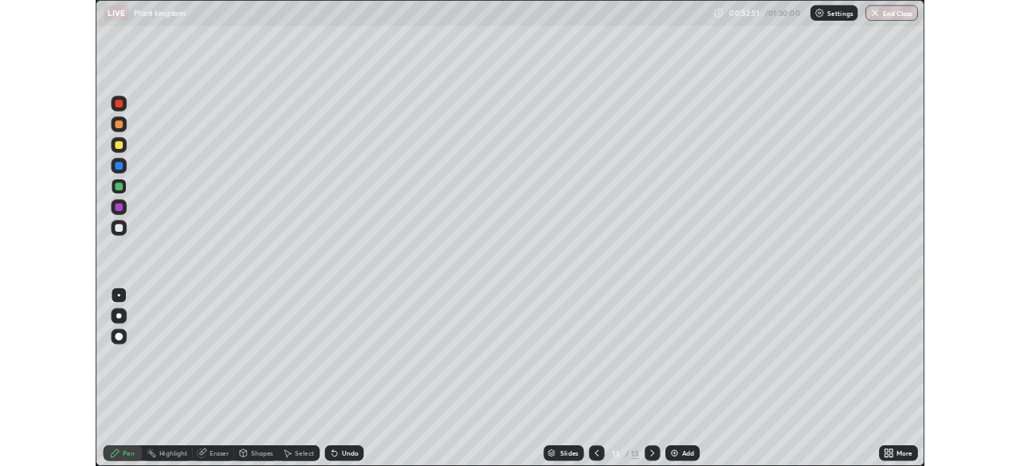
scroll to position [574, 1020]
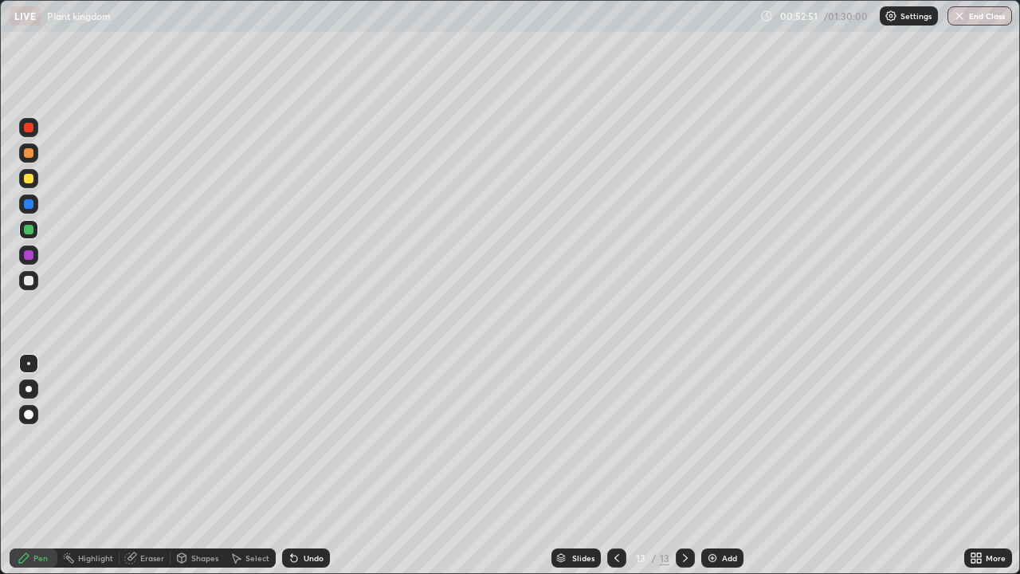
click at [723, 466] on div "Add" at bounding box center [729, 558] width 15 height 8
click at [307, 466] on div "Undo" at bounding box center [314, 558] width 20 height 8
click at [615, 466] on icon at bounding box center [617, 558] width 13 height 13
click at [614, 466] on icon at bounding box center [617, 558] width 13 height 13
click at [617, 466] on icon at bounding box center [617, 558] width 13 height 13
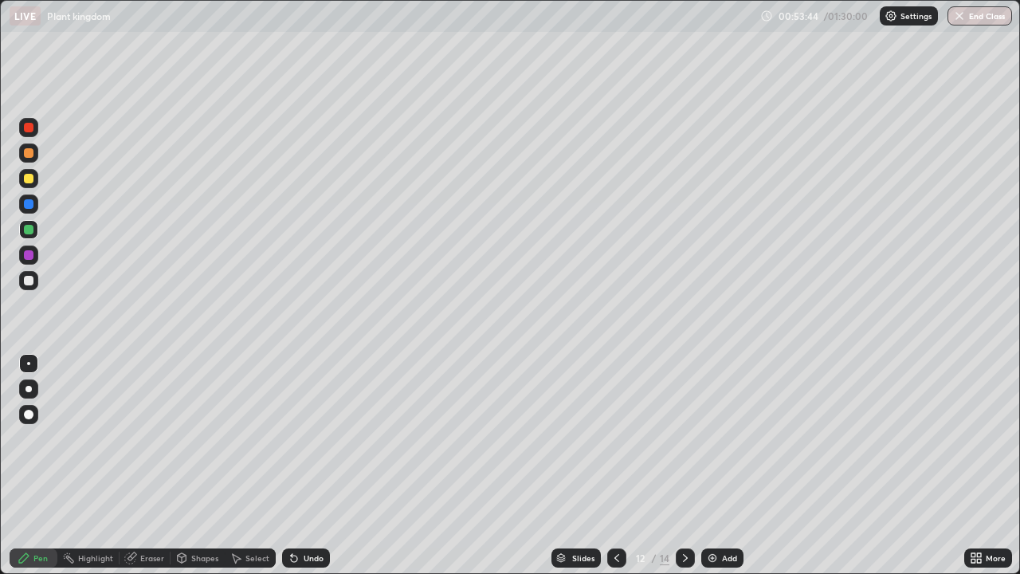
click at [617, 466] on icon at bounding box center [617, 558] width 13 height 13
click at [615, 466] on icon at bounding box center [617, 558] width 13 height 13
click at [617, 466] on icon at bounding box center [617, 558] width 13 height 13
click at [615, 466] on icon at bounding box center [617, 558] width 5 height 8
click at [684, 466] on icon at bounding box center [685, 558] width 13 height 13
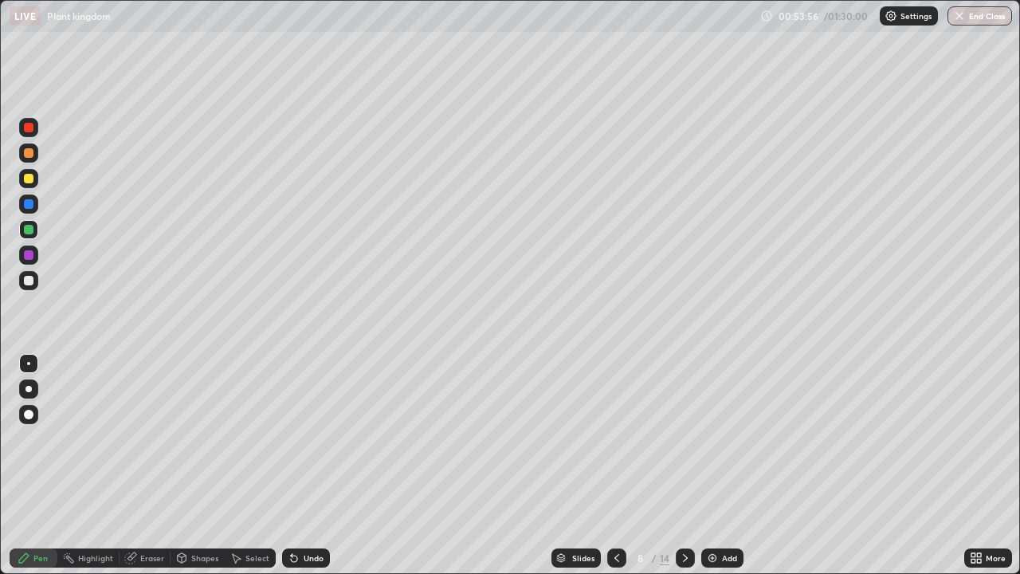
click at [684, 466] on icon at bounding box center [685, 558] width 13 height 13
click at [682, 466] on icon at bounding box center [685, 558] width 13 height 13
click at [685, 466] on icon at bounding box center [685, 558] width 5 height 8
click at [615, 466] on icon at bounding box center [617, 558] width 13 height 13
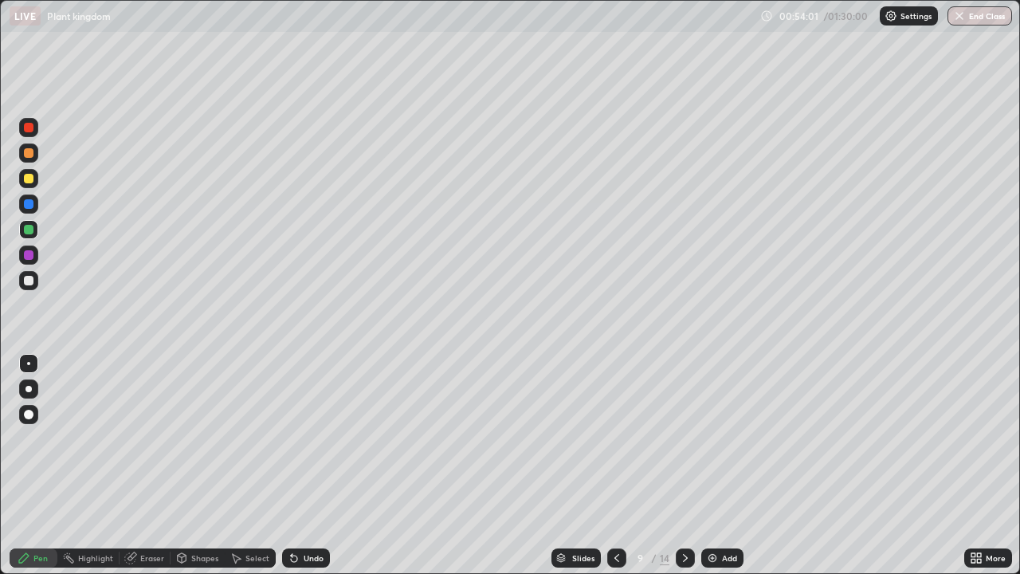
click at [615, 466] on icon at bounding box center [617, 558] width 13 height 13
click at [682, 466] on icon at bounding box center [685, 558] width 13 height 13
click at [684, 466] on icon at bounding box center [685, 558] width 13 height 13
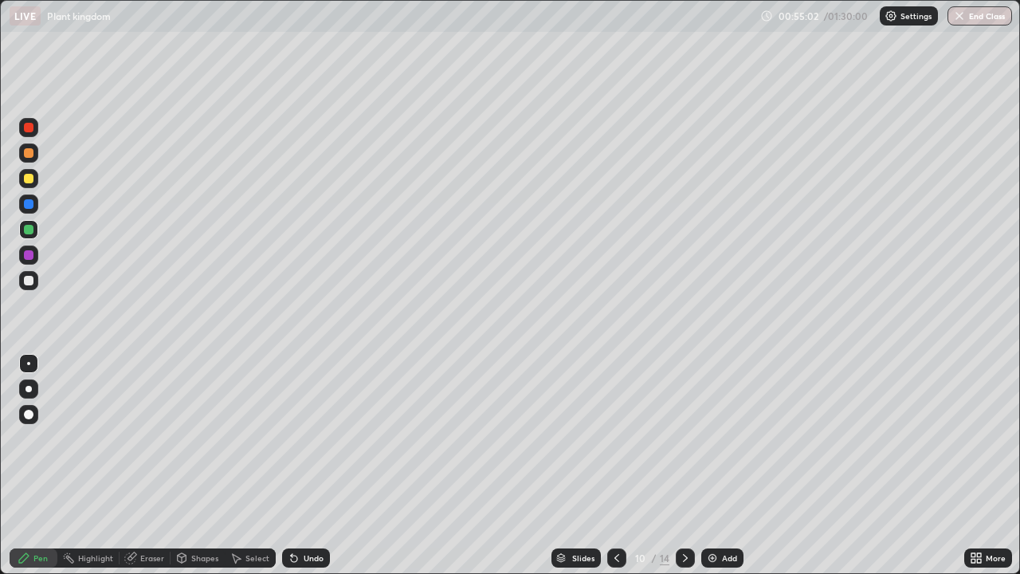
click at [684, 466] on icon at bounding box center [685, 558] width 13 height 13
click at [617, 466] on icon at bounding box center [617, 558] width 13 height 13
click at [616, 466] on icon at bounding box center [617, 558] width 5 height 8
click at [615, 466] on icon at bounding box center [617, 558] width 5 height 8
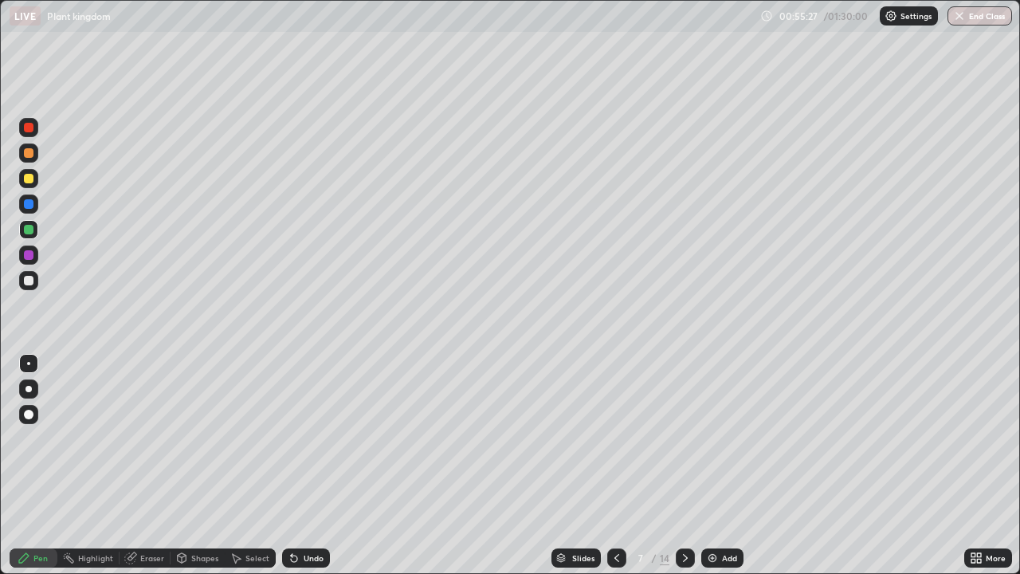
click at [682, 466] on icon at bounding box center [685, 558] width 13 height 13
click at [686, 466] on icon at bounding box center [685, 558] width 13 height 13
click at [679, 466] on icon at bounding box center [685, 558] width 13 height 13
click at [615, 466] on icon at bounding box center [617, 558] width 13 height 13
click at [616, 466] on icon at bounding box center [617, 558] width 13 height 13
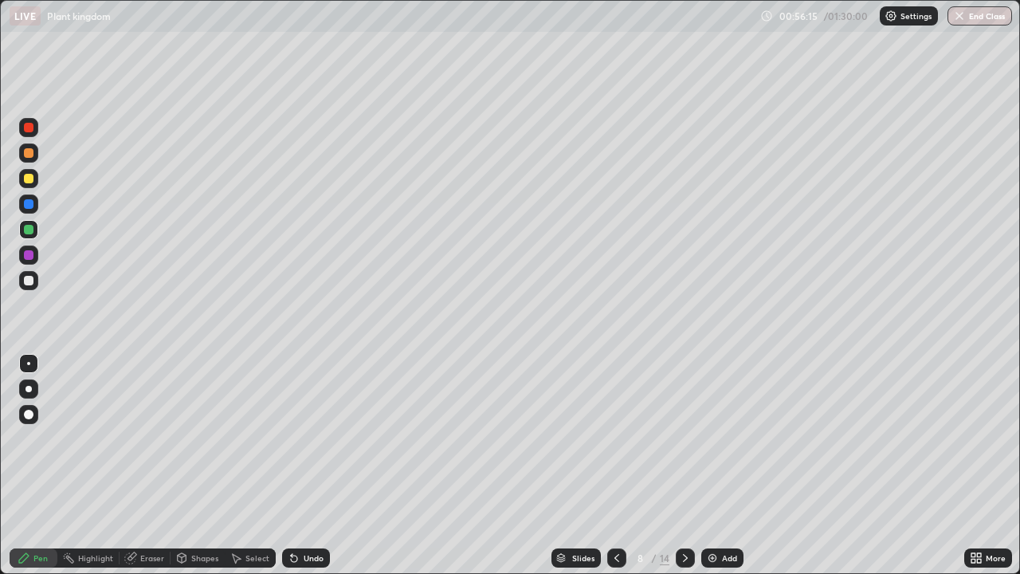
click at [615, 466] on icon at bounding box center [617, 558] width 13 height 13
click at [614, 466] on icon at bounding box center [617, 558] width 13 height 13
click at [615, 466] on icon at bounding box center [617, 558] width 13 height 13
click at [616, 466] on icon at bounding box center [617, 558] width 5 height 8
click at [973, 466] on icon at bounding box center [974, 561] width 4 height 4
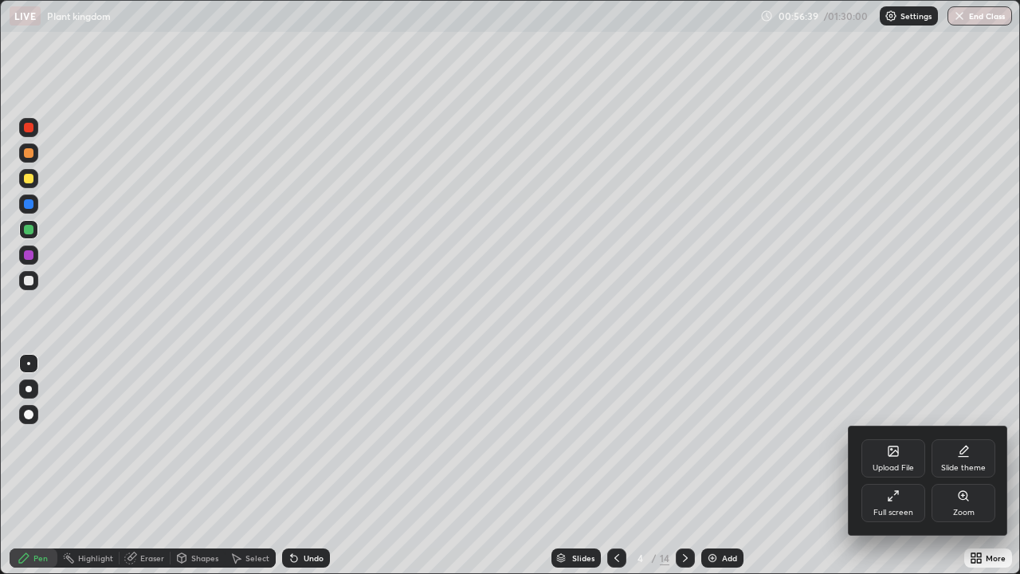
click at [901, 466] on div "Full screen" at bounding box center [894, 503] width 64 height 38
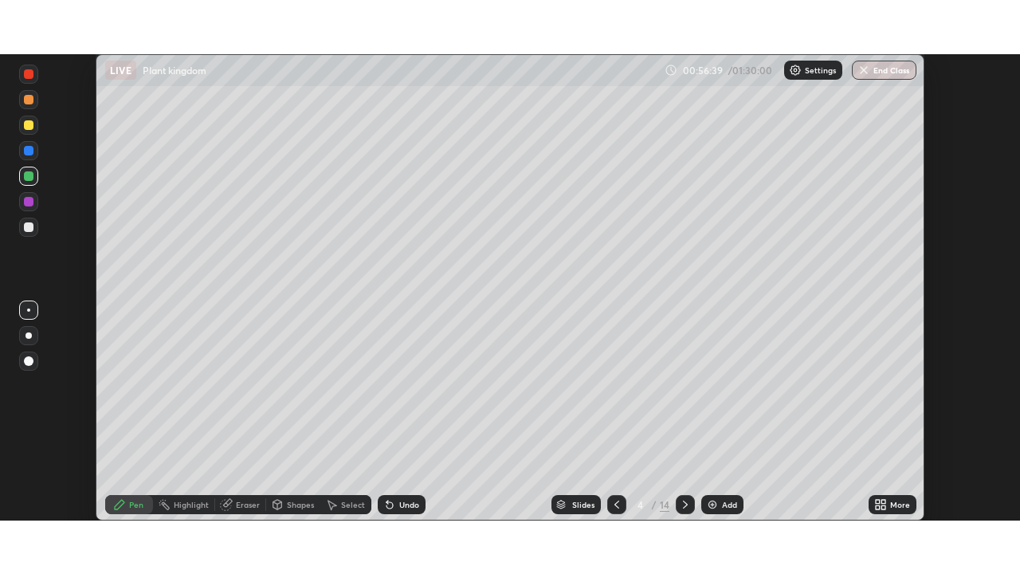
scroll to position [79245, 78691]
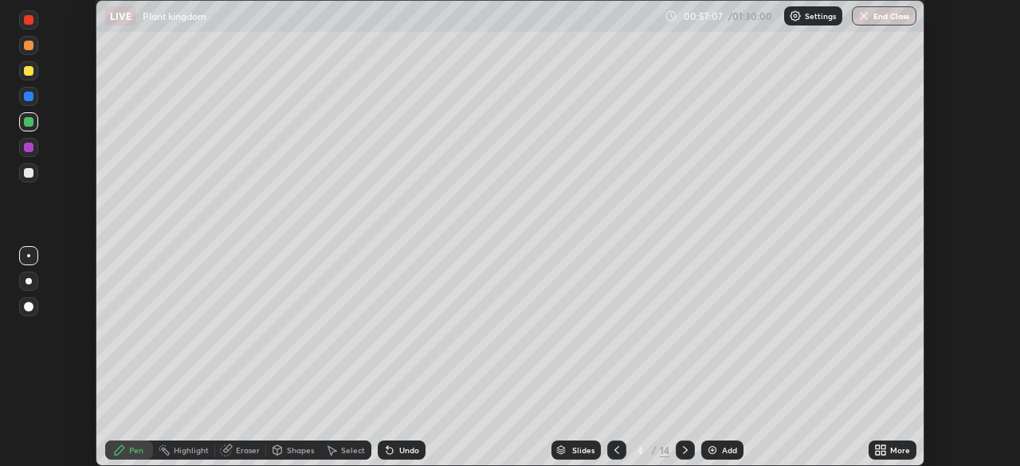
click at [877, 452] on icon at bounding box center [878, 453] width 4 height 4
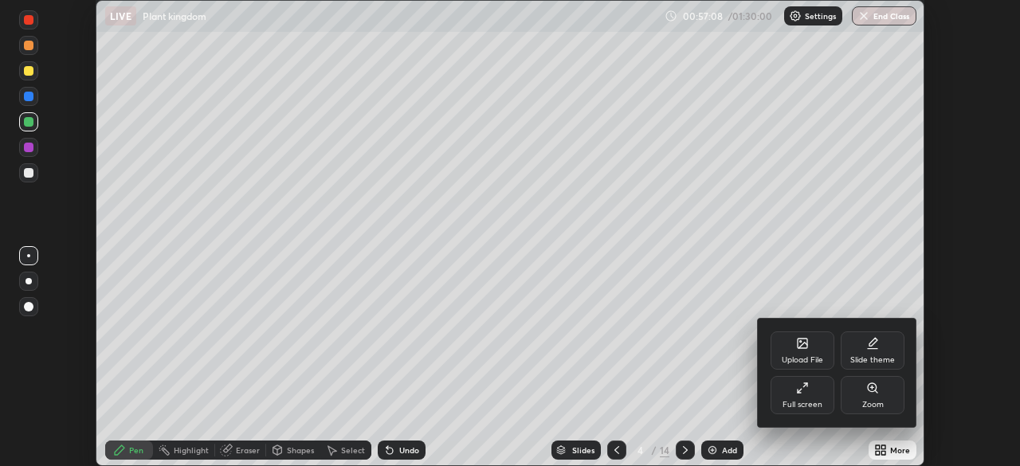
click at [793, 405] on div "Full screen" at bounding box center [803, 405] width 40 height 8
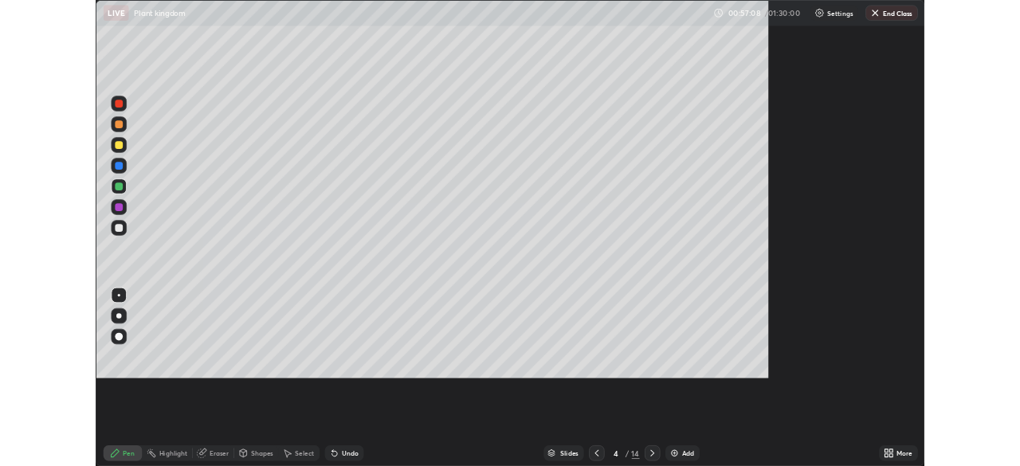
scroll to position [574, 1020]
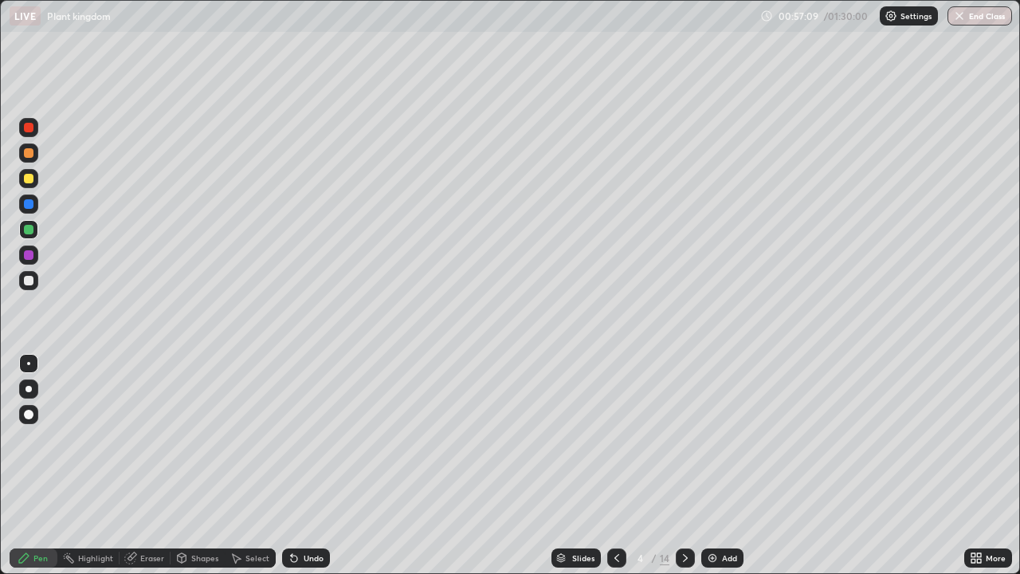
click at [685, 466] on icon at bounding box center [685, 558] width 5 height 8
click at [682, 466] on icon at bounding box center [685, 558] width 13 height 13
click at [684, 466] on icon at bounding box center [685, 558] width 13 height 13
click at [682, 466] on icon at bounding box center [685, 558] width 13 height 13
click at [683, 466] on icon at bounding box center [685, 558] width 13 height 13
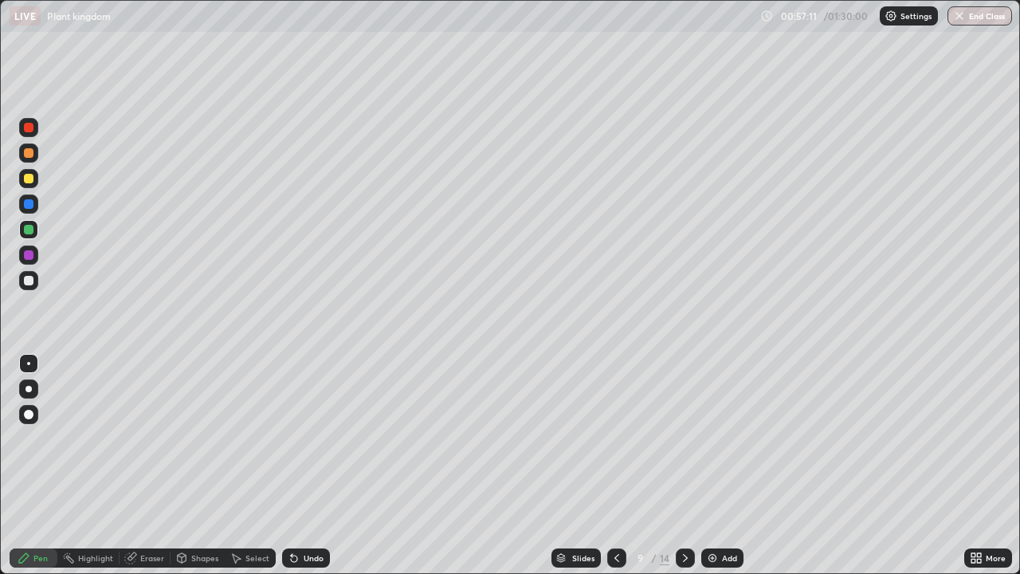
click at [684, 466] on icon at bounding box center [685, 558] width 13 height 13
click at [691, 466] on div at bounding box center [685, 557] width 19 height 19
click at [690, 466] on div at bounding box center [685, 557] width 19 height 19
click at [709, 466] on img at bounding box center [712, 558] width 13 height 13
click at [30, 203] on div at bounding box center [29, 204] width 10 height 10
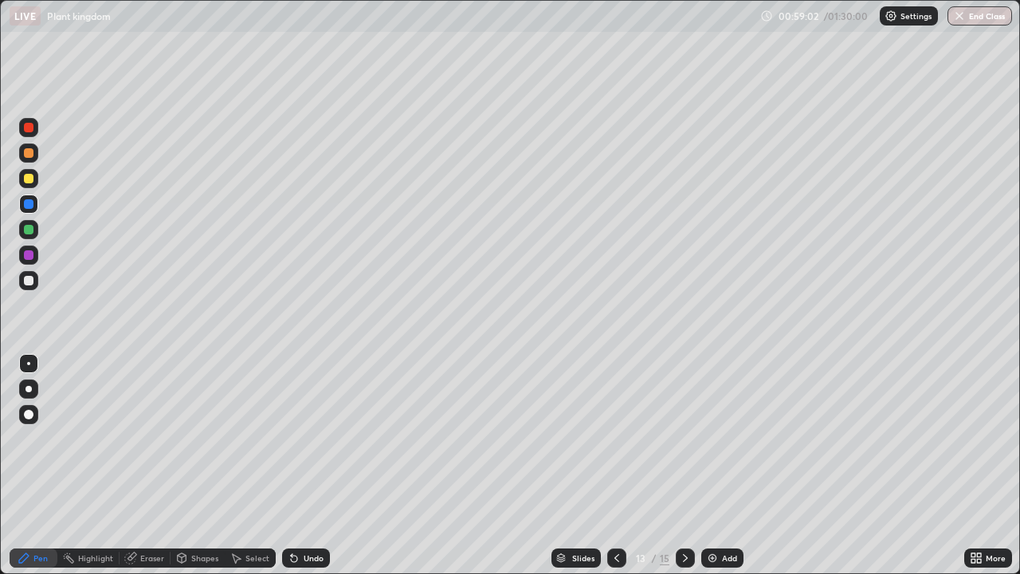
click at [31, 228] on div at bounding box center [29, 230] width 10 height 10
click at [31, 277] on div at bounding box center [29, 281] width 10 height 10
click at [615, 466] on icon at bounding box center [617, 558] width 13 height 13
click at [618, 466] on icon at bounding box center [617, 558] width 13 height 13
click at [684, 466] on icon at bounding box center [685, 558] width 13 height 13
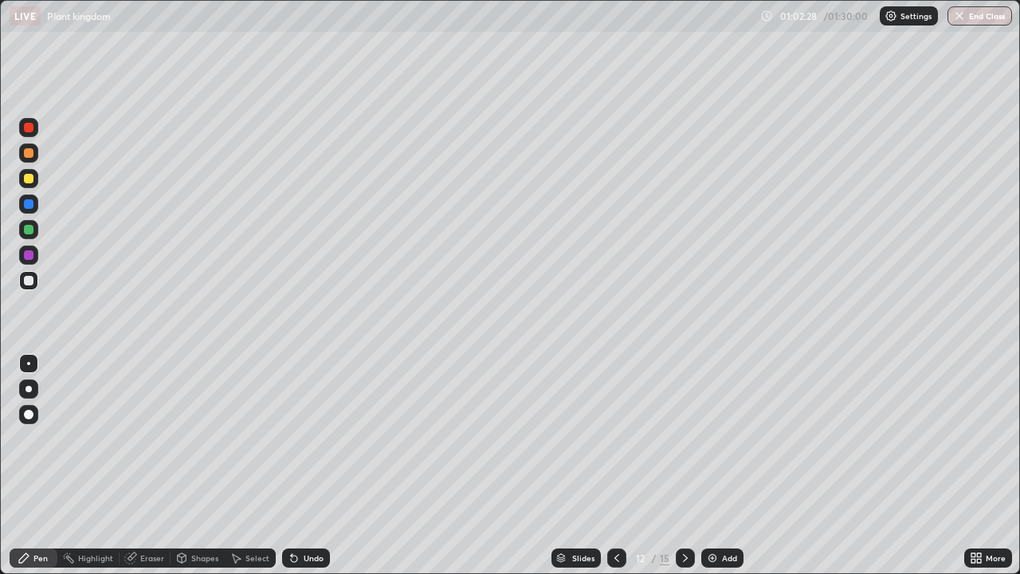
click at [682, 466] on icon at bounding box center [685, 558] width 13 height 13
click at [683, 466] on icon at bounding box center [685, 558] width 13 height 13
click at [684, 466] on icon at bounding box center [685, 558] width 13 height 13
click at [614, 466] on icon at bounding box center [617, 558] width 13 height 13
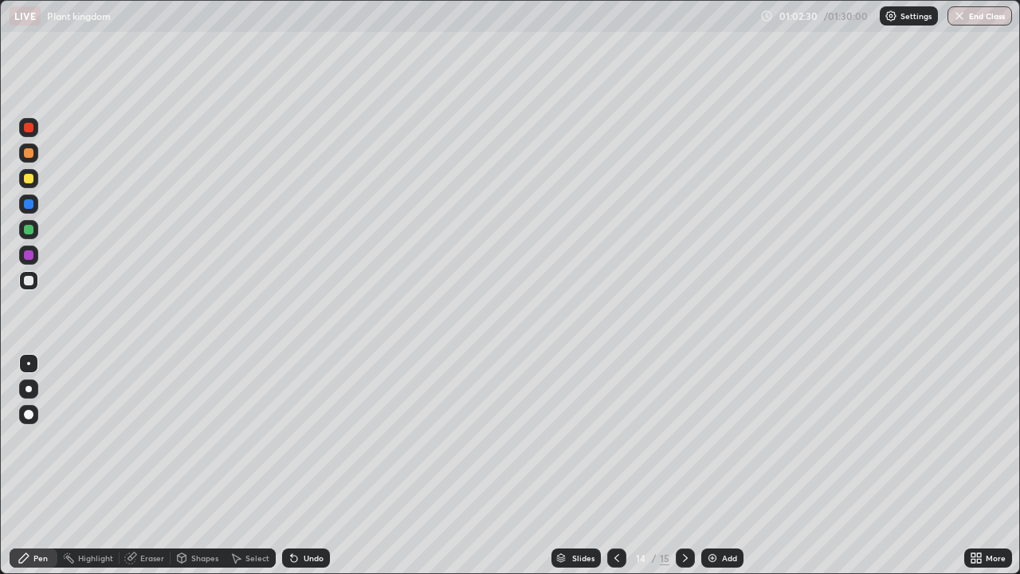
click at [615, 466] on icon at bounding box center [617, 558] width 13 height 13
click at [616, 466] on icon at bounding box center [617, 558] width 5 height 8
click at [617, 466] on icon at bounding box center [617, 558] width 13 height 13
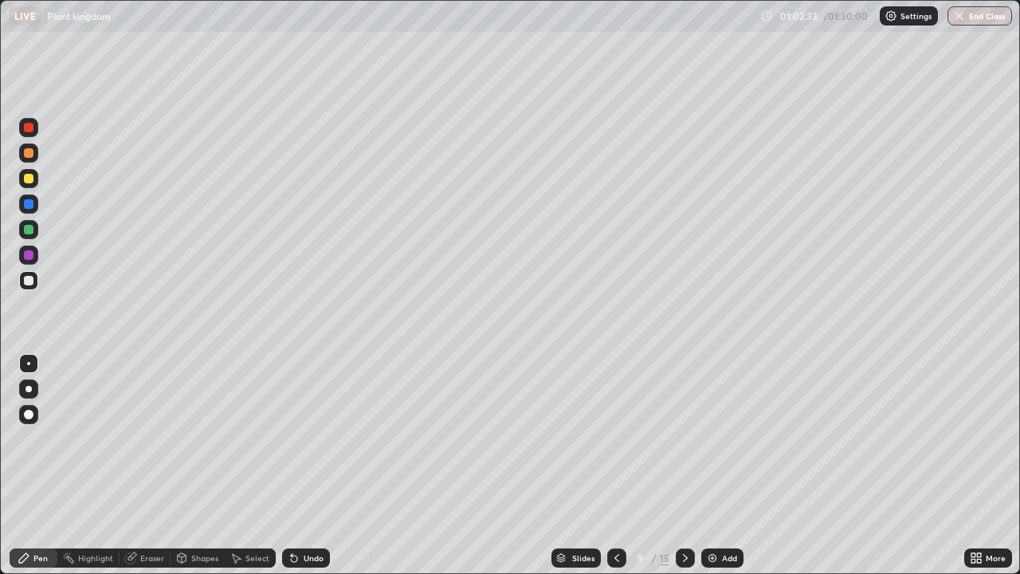
click at [683, 466] on icon at bounding box center [685, 558] width 13 height 13
click at [607, 466] on div at bounding box center [616, 557] width 19 height 19
click at [615, 466] on icon at bounding box center [617, 558] width 5 height 8
click at [616, 466] on icon at bounding box center [617, 558] width 13 height 13
click at [615, 466] on icon at bounding box center [617, 558] width 13 height 13
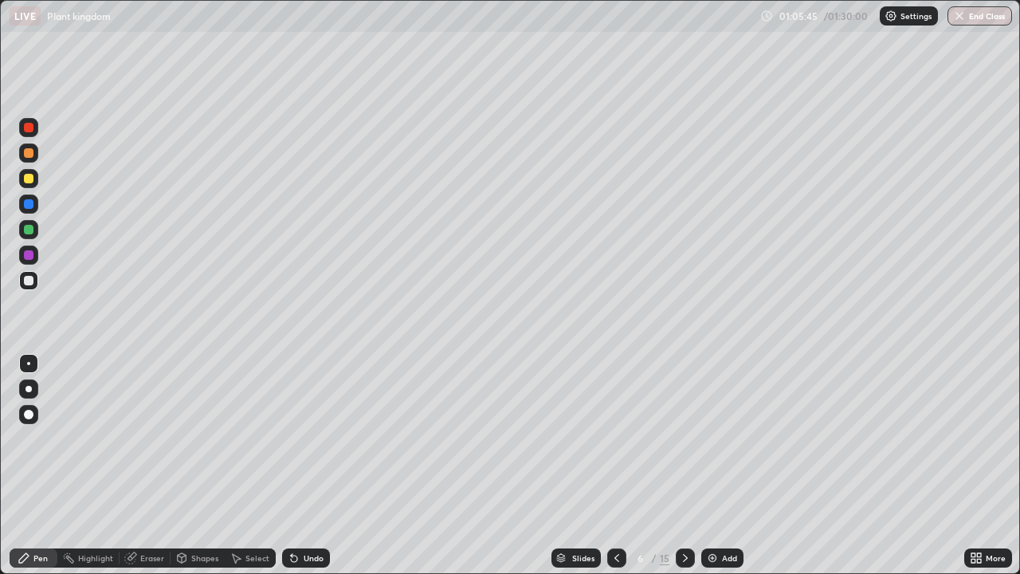
click at [615, 466] on icon at bounding box center [617, 558] width 13 height 13
click at [150, 466] on div "Eraser" at bounding box center [152, 558] width 24 height 8
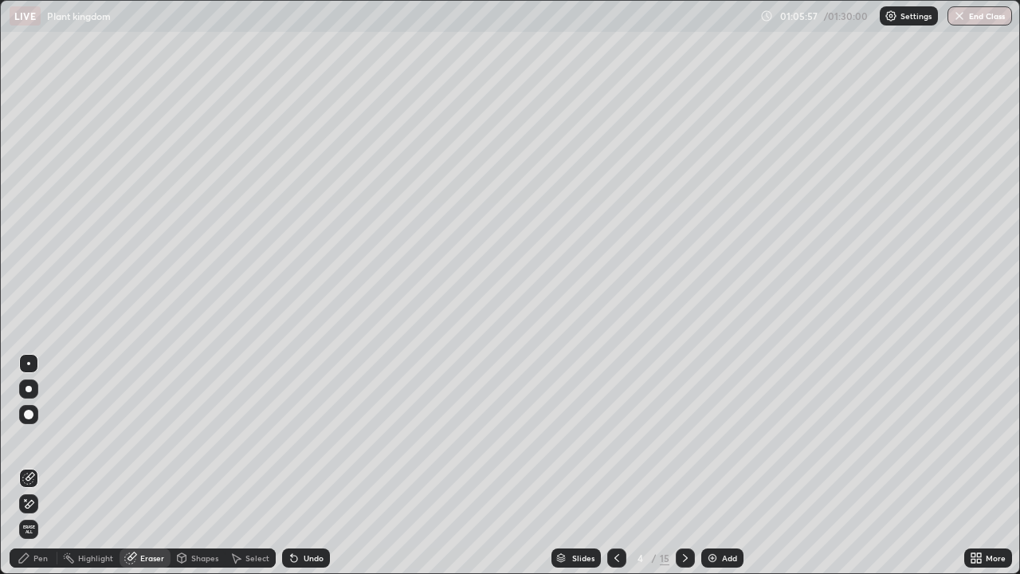
click at [41, 466] on div "Pen" at bounding box center [40, 558] width 14 height 8
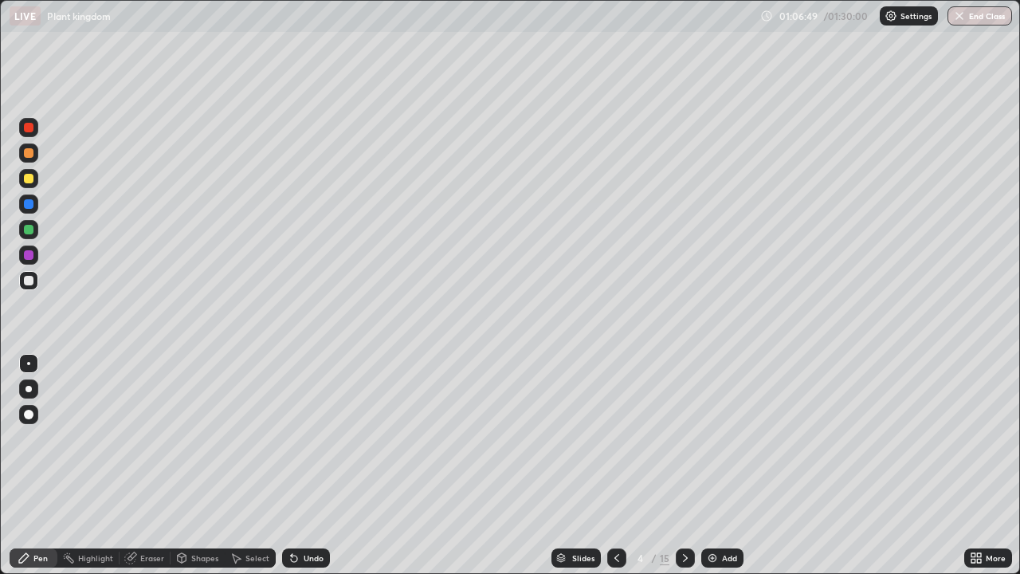
click at [973, 466] on icon at bounding box center [974, 555] width 4 height 4
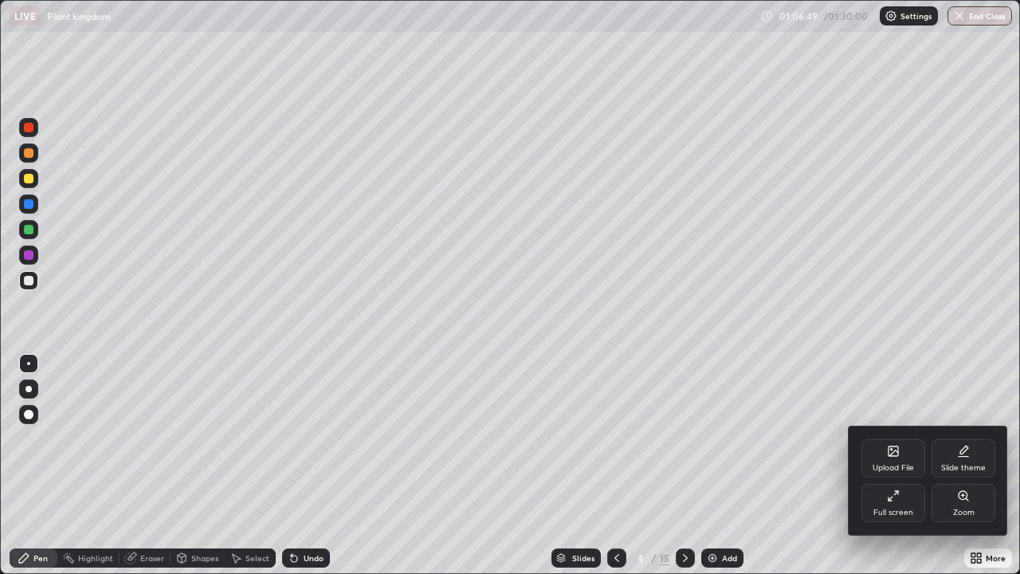
click at [888, 466] on div "Full screen" at bounding box center [894, 503] width 64 height 38
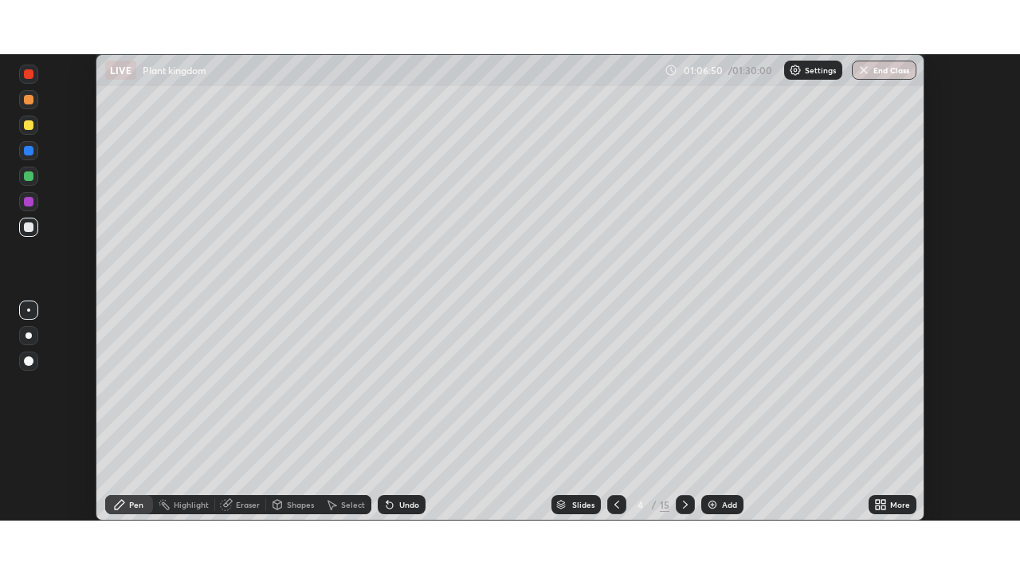
scroll to position [79245, 78691]
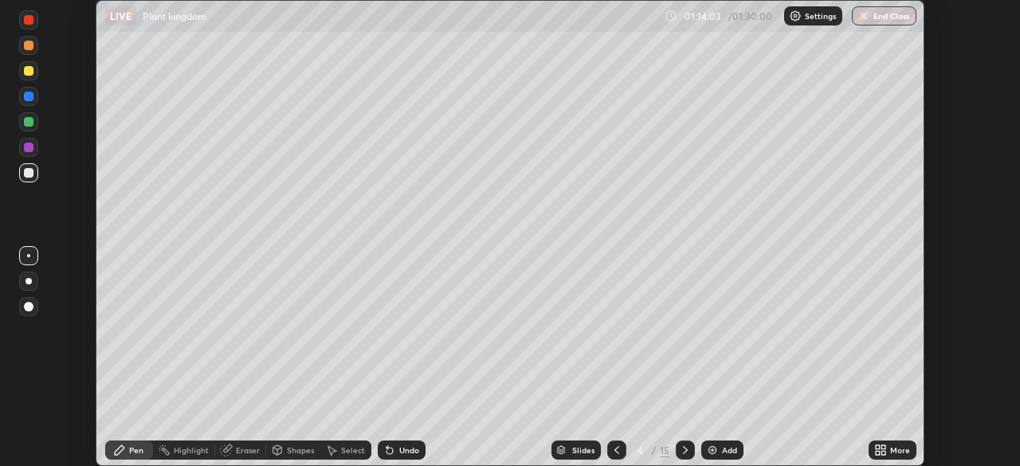
click at [878, 453] on icon at bounding box center [878, 453] width 4 height 4
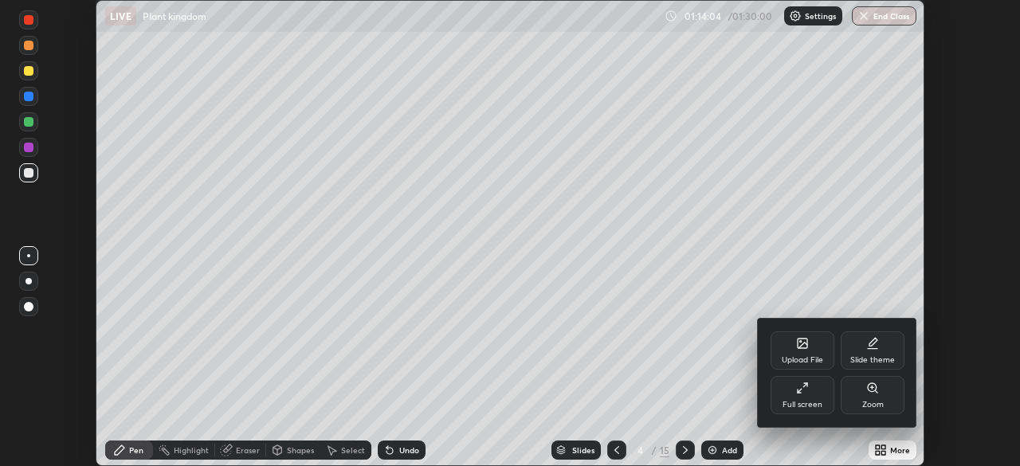
click at [811, 398] on div "Full screen" at bounding box center [803, 395] width 64 height 38
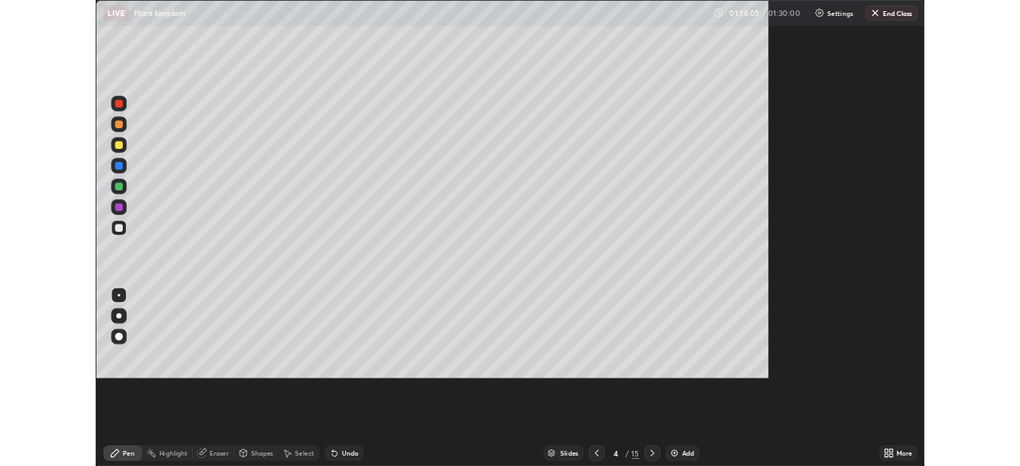
scroll to position [574, 1020]
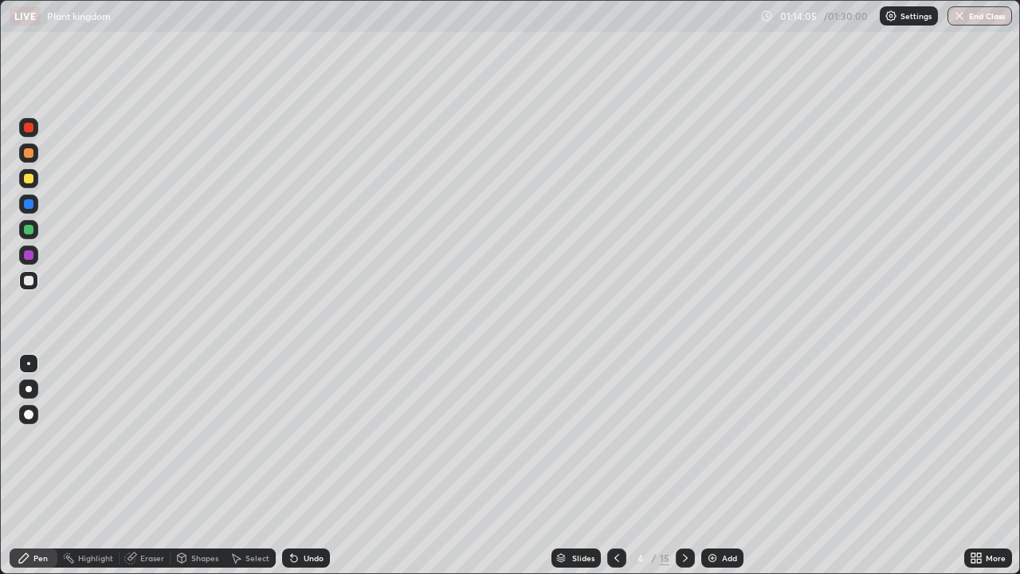
click at [726, 466] on div "Add" at bounding box center [722, 557] width 42 height 19
click at [300, 466] on div "Undo" at bounding box center [306, 557] width 48 height 19
click at [973, 466] on icon at bounding box center [974, 561] width 4 height 4
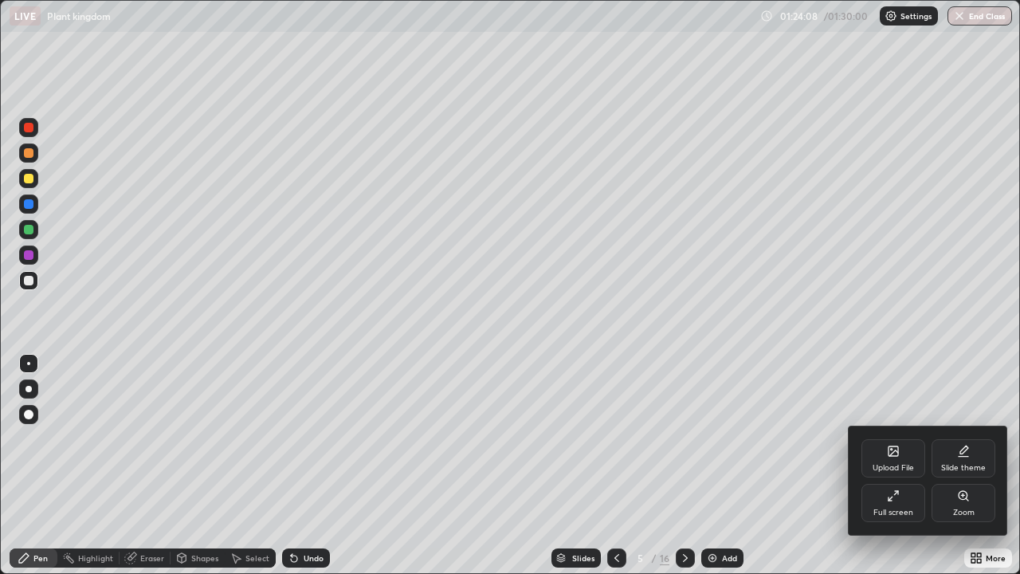
click at [894, 466] on div "Full screen" at bounding box center [894, 503] width 64 height 38
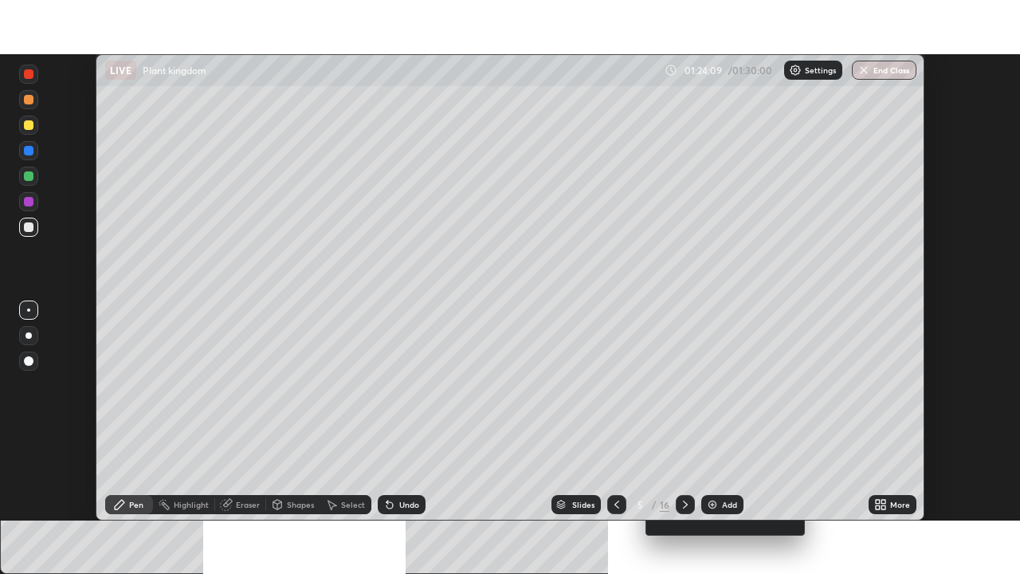
scroll to position [79245, 78691]
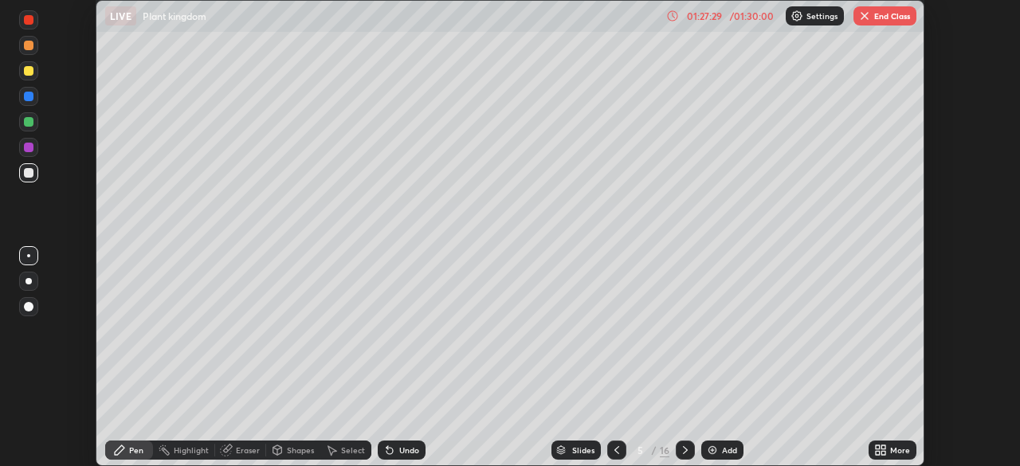
click at [891, 23] on button "End Class" at bounding box center [885, 15] width 63 height 19
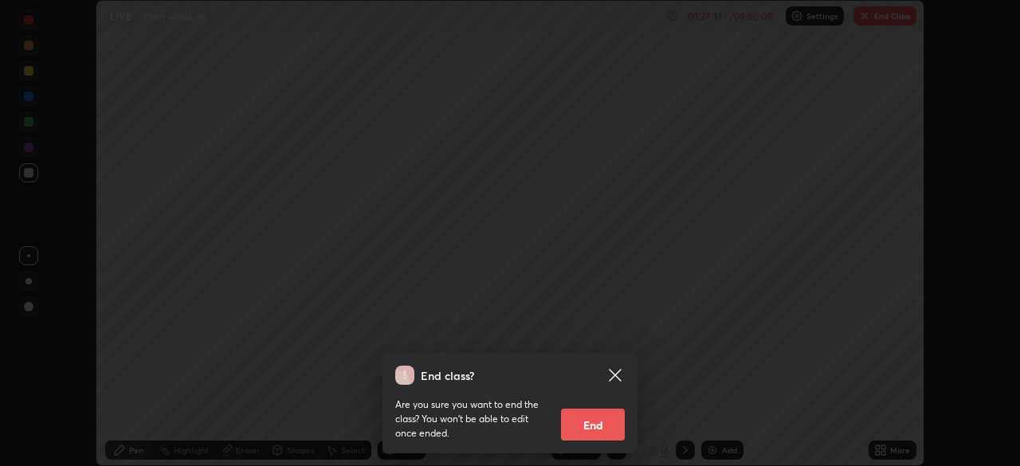
click at [620, 375] on icon at bounding box center [615, 375] width 19 height 19
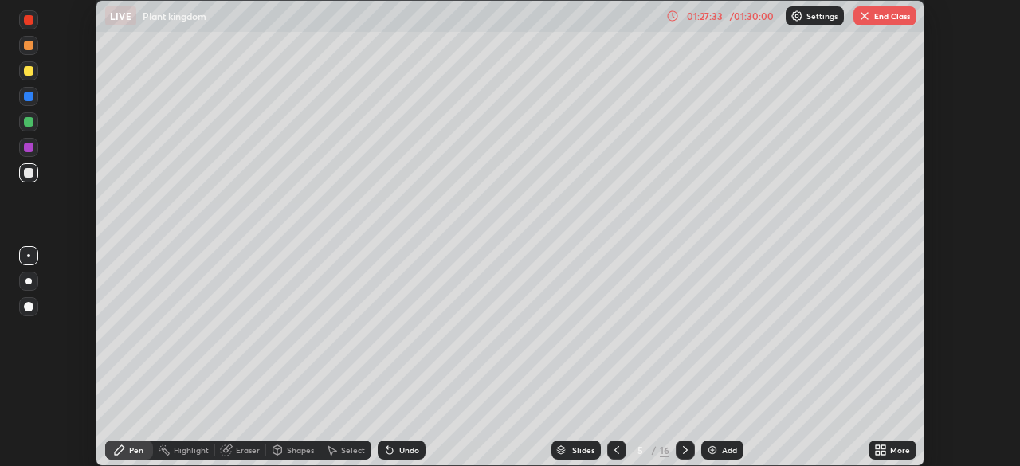
click at [892, 453] on div "More" at bounding box center [900, 450] width 20 height 8
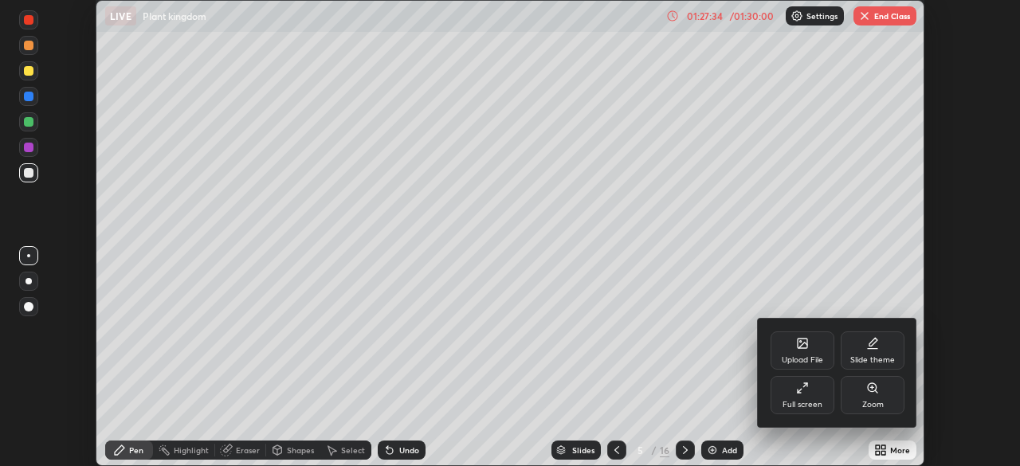
click at [803, 402] on div "Full screen" at bounding box center [803, 405] width 40 height 8
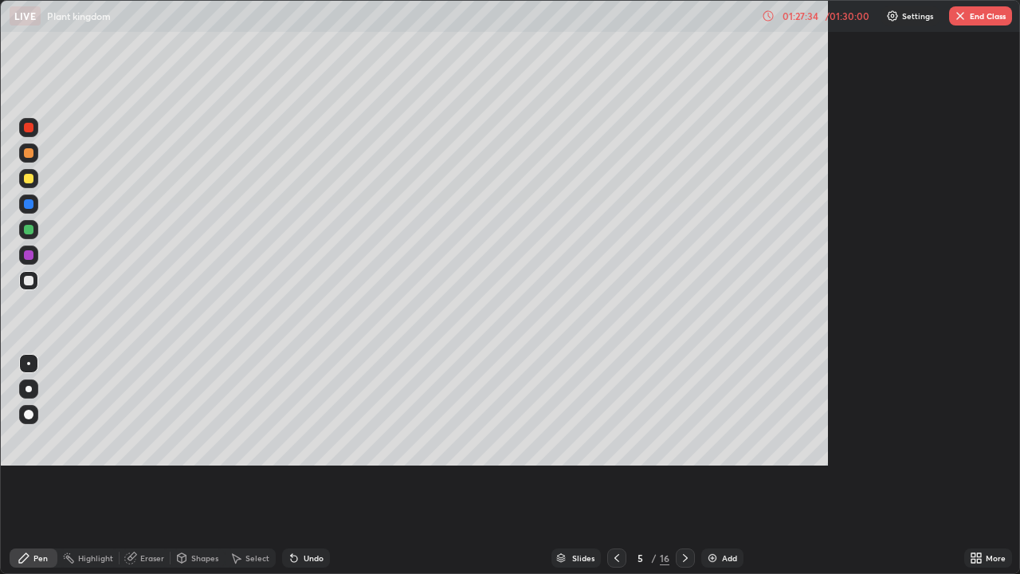
scroll to position [574, 1020]
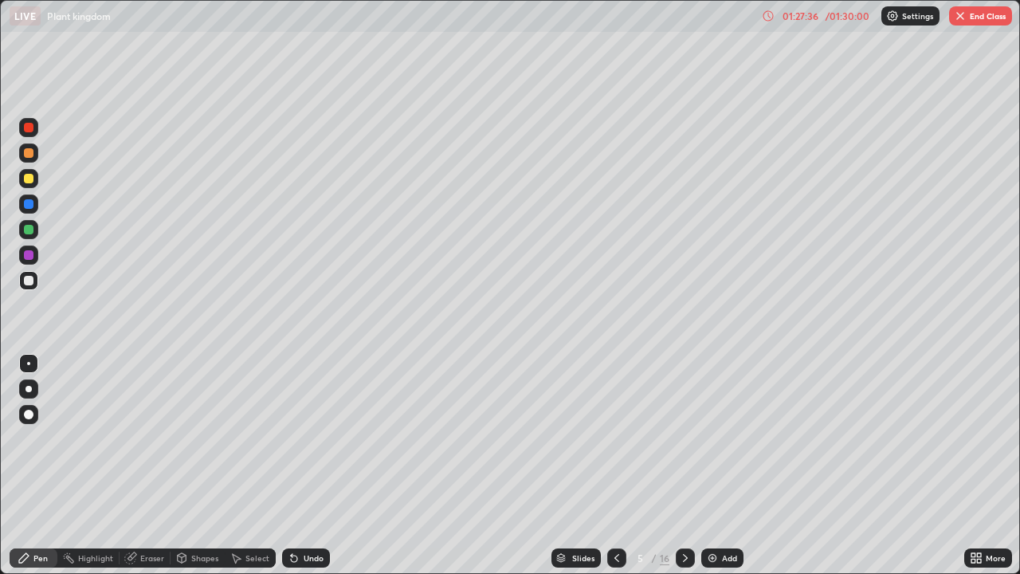
click at [993, 22] on button "End Class" at bounding box center [980, 15] width 63 height 19
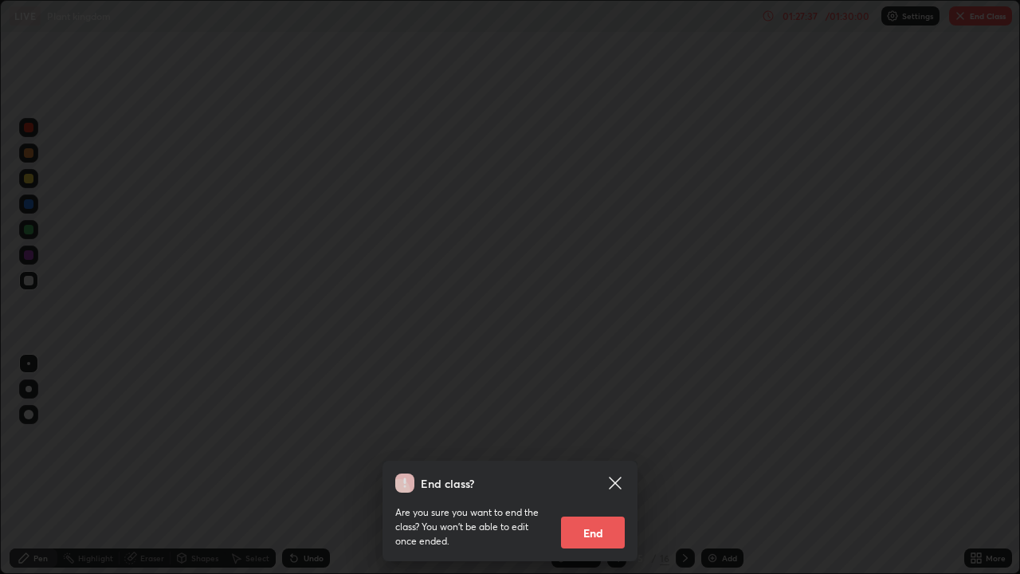
click at [884, 466] on div "End class? Are you sure you want to end the class? You won’t be able to edit on…" at bounding box center [510, 287] width 1020 height 574
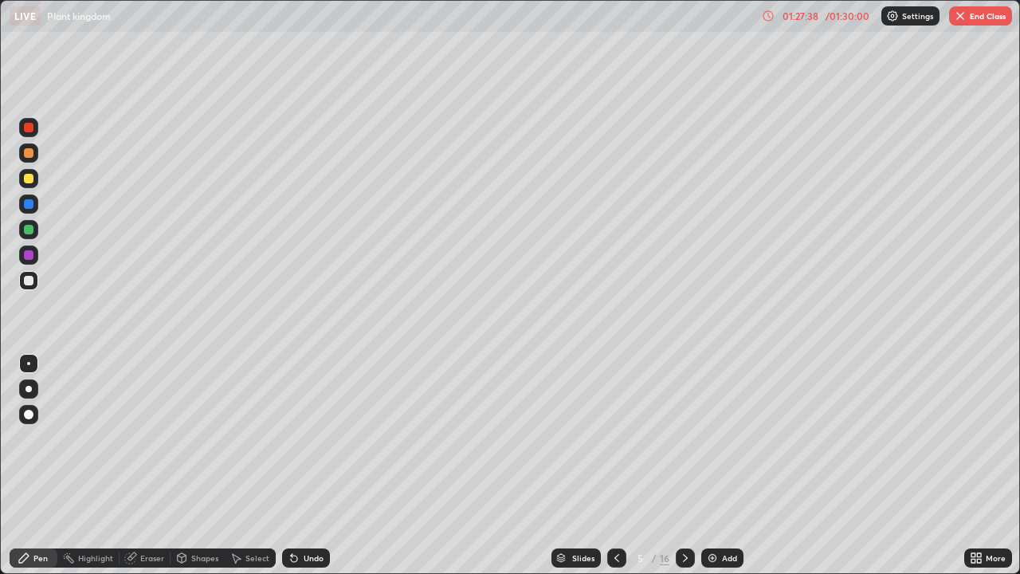
click at [981, 22] on button "End Class" at bounding box center [980, 15] width 63 height 19
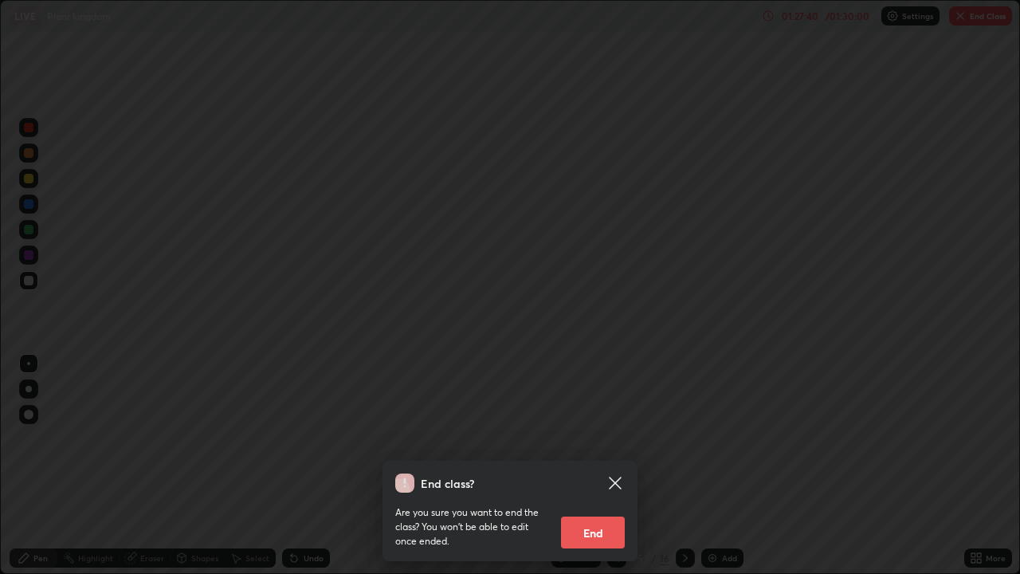
click at [606, 466] on button "End" at bounding box center [593, 533] width 64 height 32
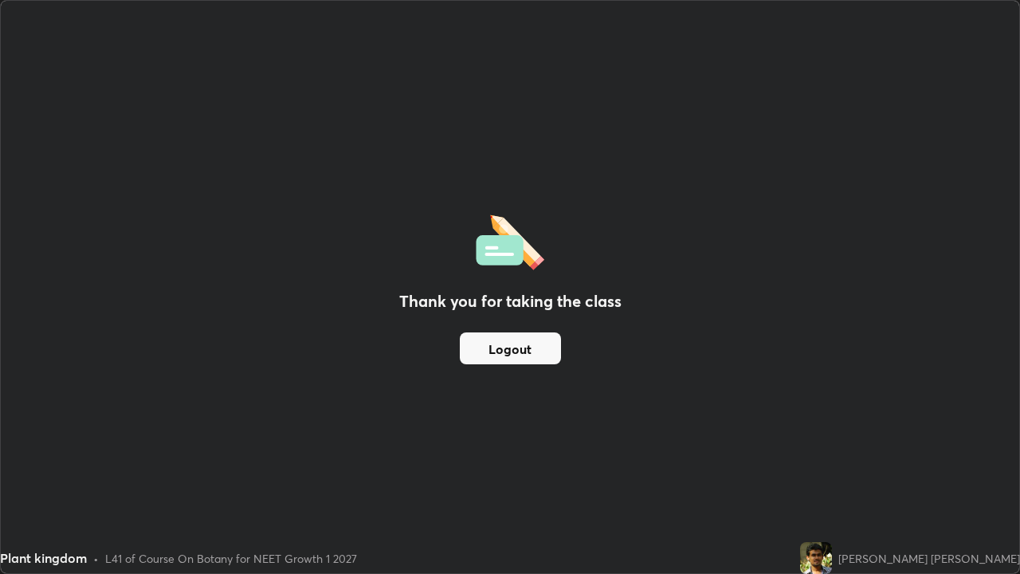
click at [528, 349] on button "Logout" at bounding box center [510, 348] width 101 height 32
click at [519, 352] on button "Logout" at bounding box center [510, 348] width 101 height 32
click at [520, 350] on button "Logout" at bounding box center [510, 348] width 101 height 32
click at [510, 348] on button "Logout" at bounding box center [510, 348] width 101 height 32
click at [505, 349] on button "Logout" at bounding box center [510, 348] width 101 height 32
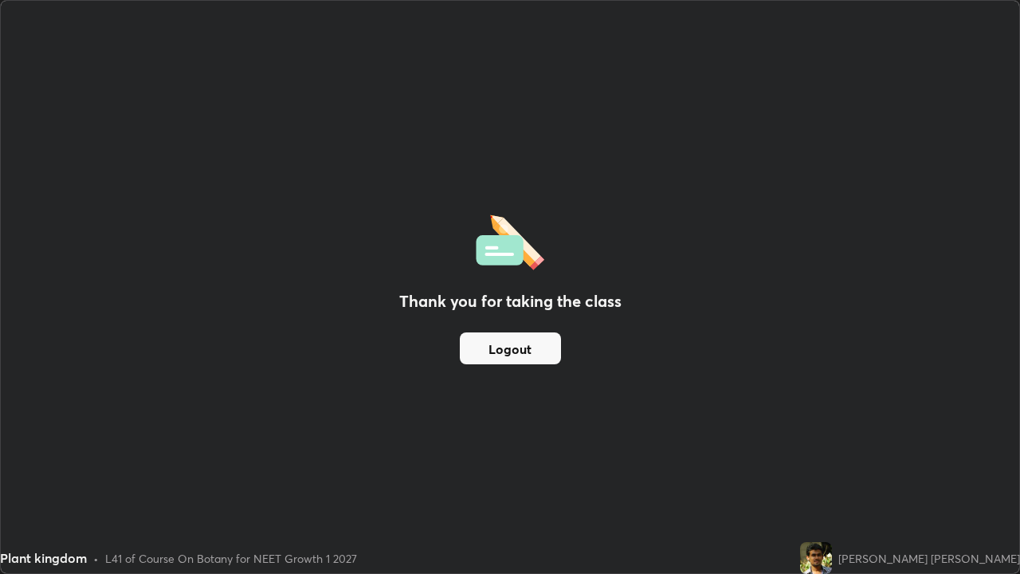
click at [505, 350] on button "Logout" at bounding box center [510, 348] width 101 height 32
click at [507, 349] on button "Logout" at bounding box center [510, 348] width 101 height 32
click at [506, 349] on button "Logout" at bounding box center [510, 348] width 101 height 32
click at [503, 351] on button "Logout" at bounding box center [510, 348] width 101 height 32
